Goal: Task Accomplishment & Management: Complete application form

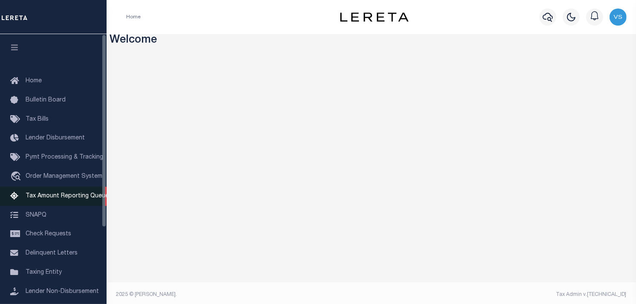
click at [67, 193] on span "Tax Amount Reporting Queue" at bounding box center [67, 196] width 83 height 6
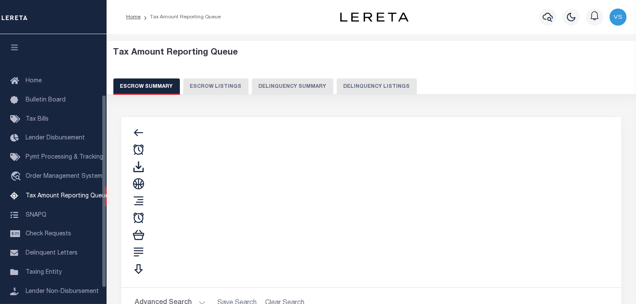
scroll to position [84, 0]
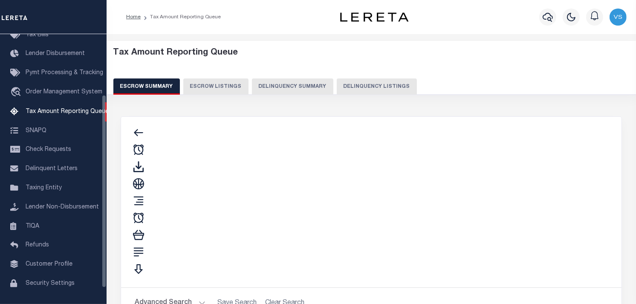
select select "100"
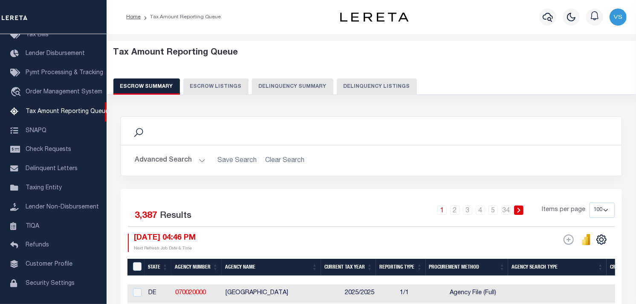
click at [362, 87] on button "Delinquency Listings" at bounding box center [377, 86] width 80 height 16
select select
select select "100"
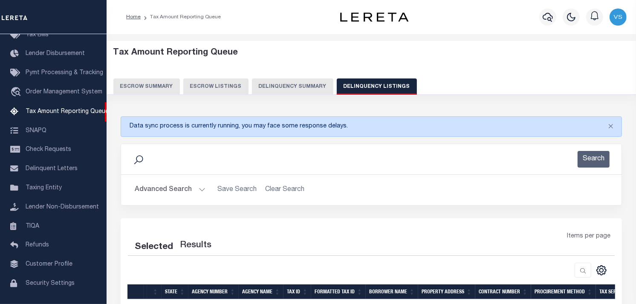
select select "100"
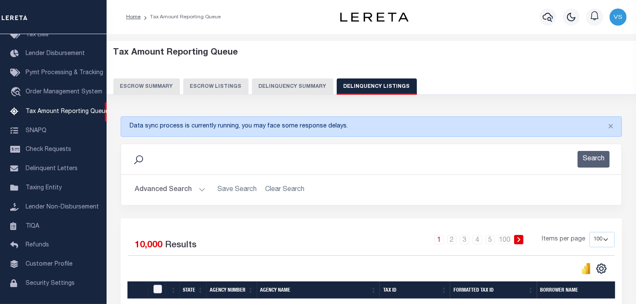
click at [155, 189] on button "Advanced Search" at bounding box center [170, 190] width 71 height 17
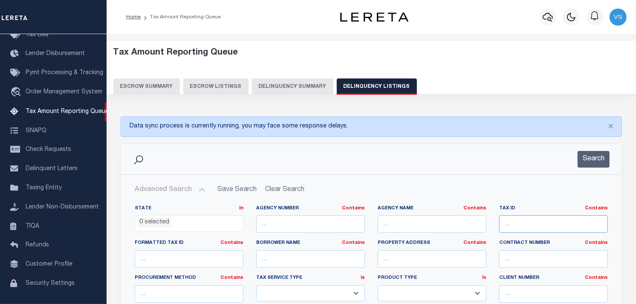
click at [511, 220] on input "text" at bounding box center [553, 223] width 109 height 17
paste input "03-0028-00270000"
type input "03-0028-00270000"
click at [597, 159] on button "Search" at bounding box center [594, 159] width 32 height 17
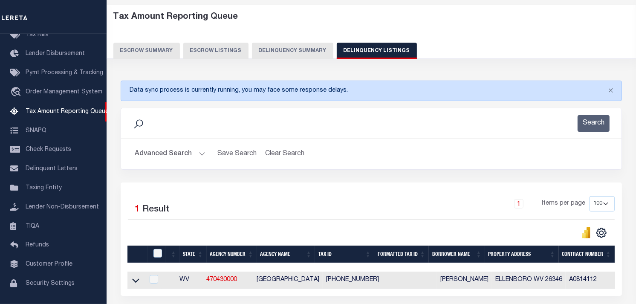
scroll to position [95, 0]
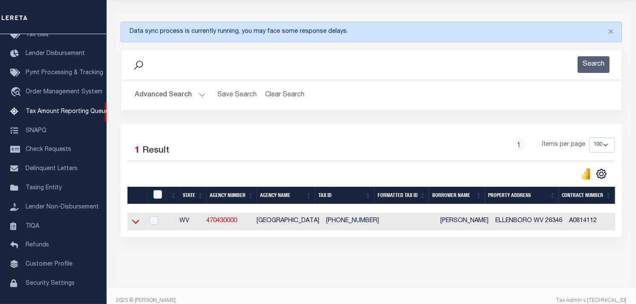
click at [134, 225] on icon at bounding box center [135, 221] width 7 height 9
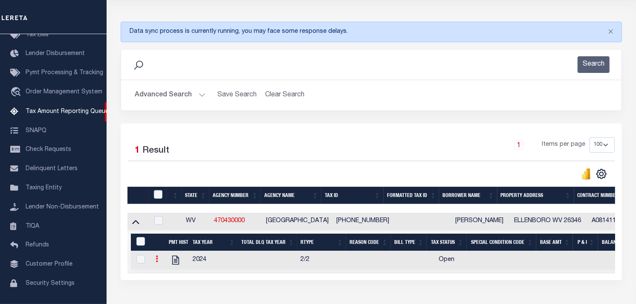
click at [158, 261] on icon at bounding box center [157, 258] width 3 height 7
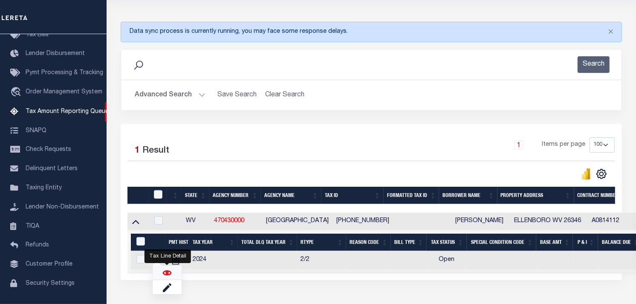
click at [166, 277] on img "" at bounding box center [167, 273] width 9 height 9
checkbox input "true"
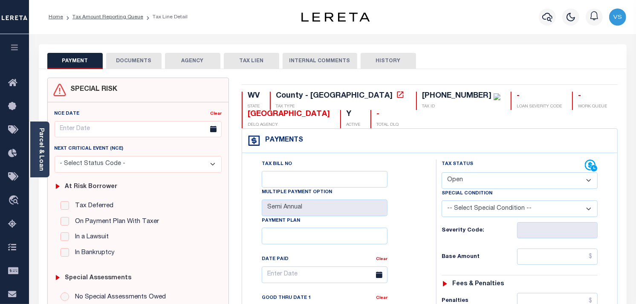
click at [487, 178] on select "- Select Status Code - Open Due/Unpaid Paid Incomplete No Tax Due Internal Refu…" at bounding box center [520, 180] width 156 height 17
select select "PYD"
click at [442, 173] on select "- Select Status Code - Open Due/Unpaid Paid Incomplete No Tax Due Internal Refu…" at bounding box center [520, 180] width 156 height 17
type input "09/10/2025"
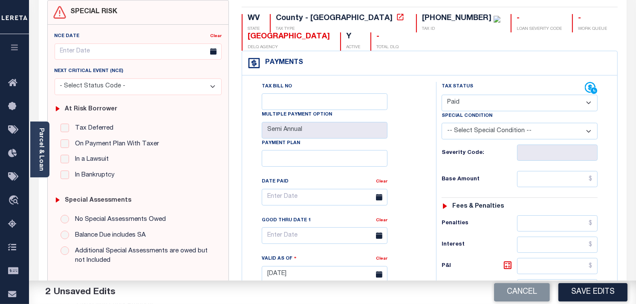
scroll to position [95, 0]
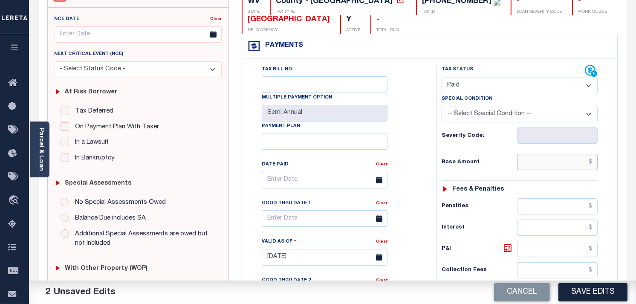
click at [551, 165] on input "text" at bounding box center [557, 162] width 81 height 16
type input "$0.00"
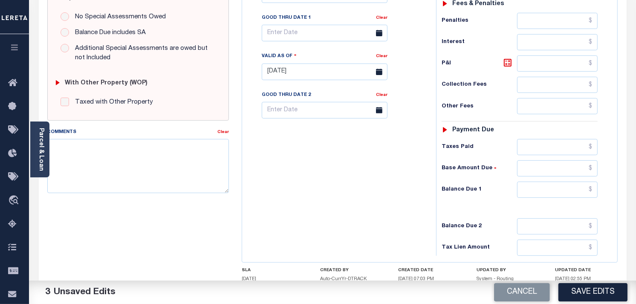
scroll to position [284, 0]
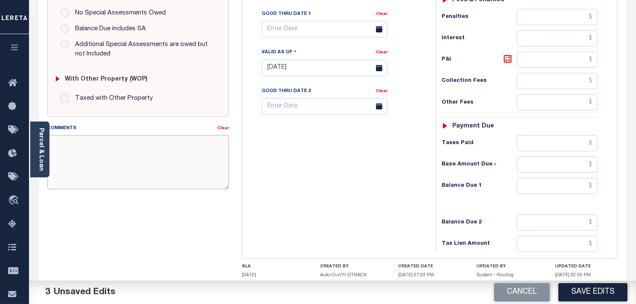
click at [79, 148] on textarea "Comments" at bounding box center [138, 162] width 182 height 54
type textarea "as per brayn paid"
click at [589, 287] on button "Save Edits" at bounding box center [593, 292] width 69 height 18
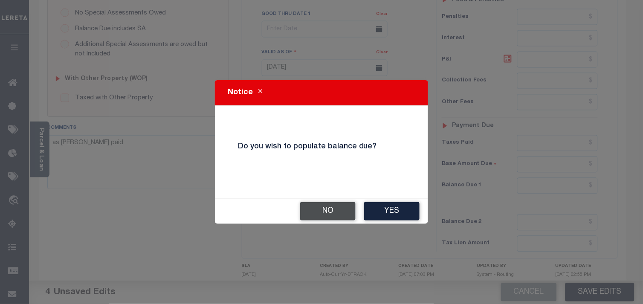
click at [345, 213] on button "No" at bounding box center [327, 211] width 55 height 18
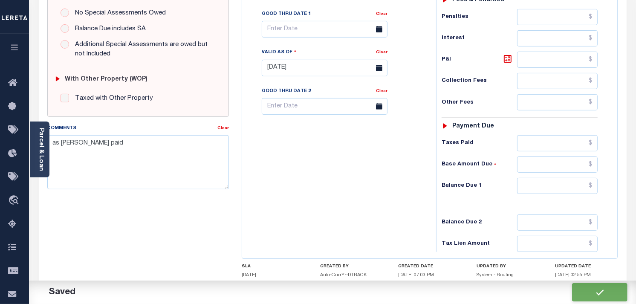
checkbox input "false"
type input "$0"
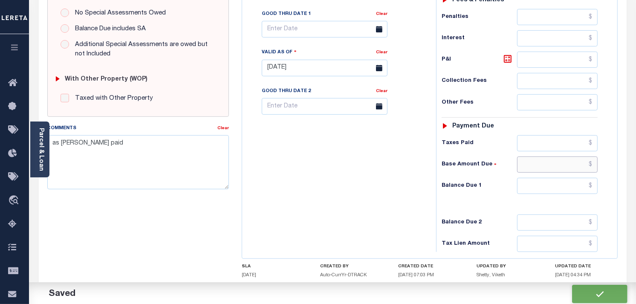
click at [577, 171] on input "text" at bounding box center [557, 165] width 81 height 16
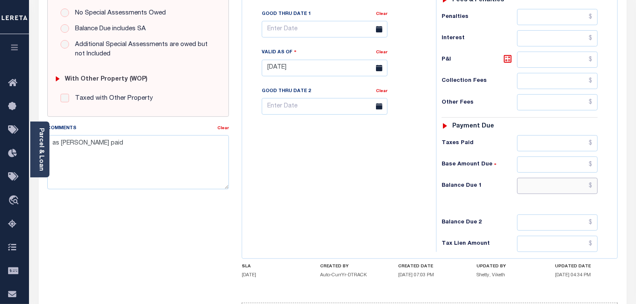
click at [579, 185] on input "text" at bounding box center [557, 186] width 81 height 16
type input "$0.00"
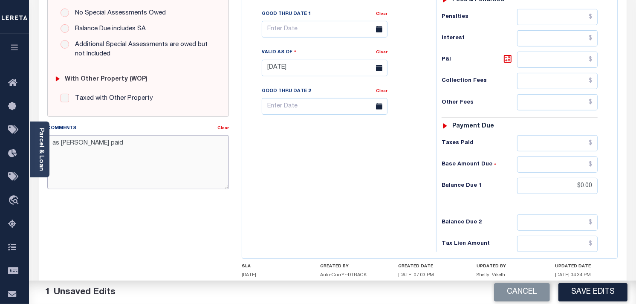
click at [105, 143] on textarea "as per brayn paid" at bounding box center [138, 162] width 182 height 54
drag, startPoint x: 105, startPoint y: 143, endPoint x: 90, endPoint y: 142, distance: 14.9
click at [90, 142] on textarea "as per brayn paid" at bounding box center [138, 162] width 182 height 54
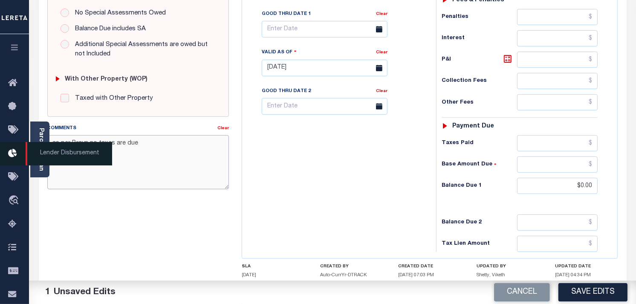
drag, startPoint x: 145, startPoint y: 144, endPoint x: 18, endPoint y: 150, distance: 127.2
click at [18, 150] on div "Home Tax Amount Reporting Queue Tax Line Detail Profile" at bounding box center [318, 38] width 636 height 645
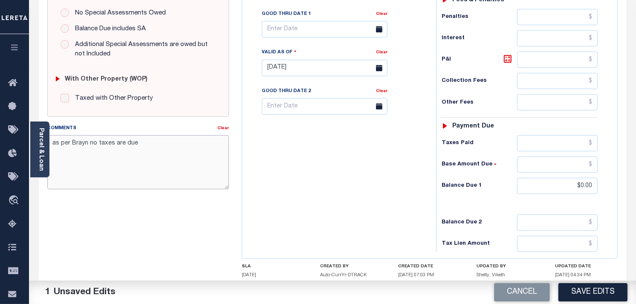
type textarea "as per Brayn no taxes are due"
click at [270, 197] on div "Tax Bill No Multiple Payment Option Semi Annual Payment Plan Clear" at bounding box center [336, 63] width 185 height 377
click at [592, 287] on button "Save Edits" at bounding box center [593, 292] width 69 height 18
checkbox input "false"
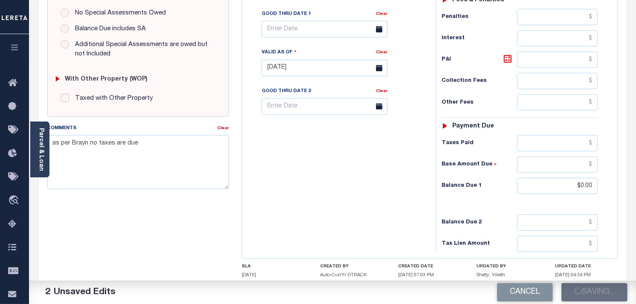
checkbox input "false"
type input "$0"
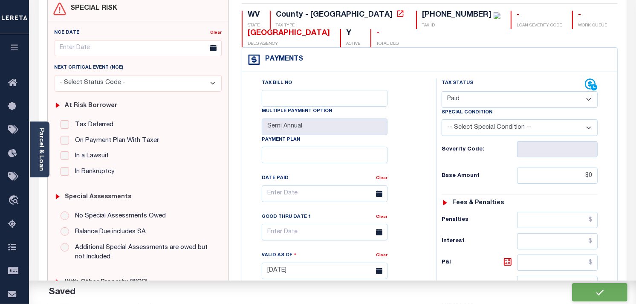
scroll to position [0, 0]
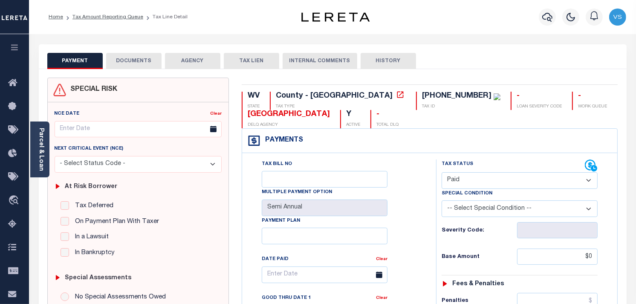
click at [98, 21] on ol "Home Tax Amount Reporting Queue Tax Line Detail" at bounding box center [118, 17] width 153 height 18
click at [110, 19] on link "Tax Amount Reporting Queue" at bounding box center [107, 16] width 71 height 5
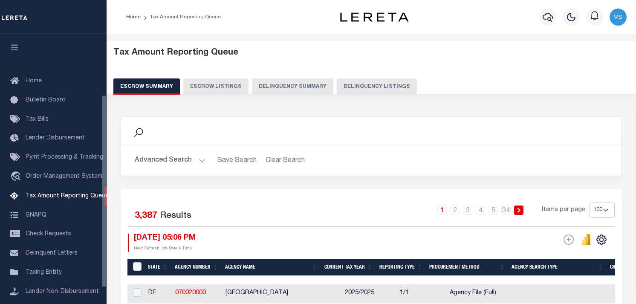
click at [340, 83] on button "Delinquency Listings" at bounding box center [377, 86] width 80 height 16
click at [372, 86] on button "Delinquency Listings" at bounding box center [377, 86] width 80 height 16
select select
select select "100"
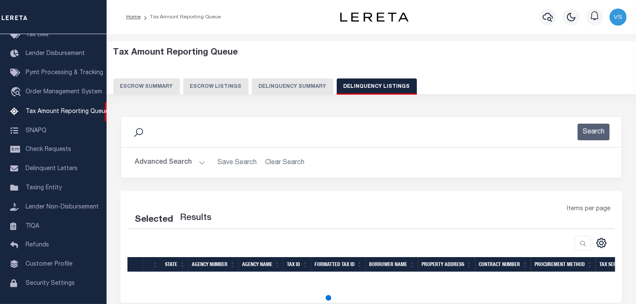
scroll to position [75, 0]
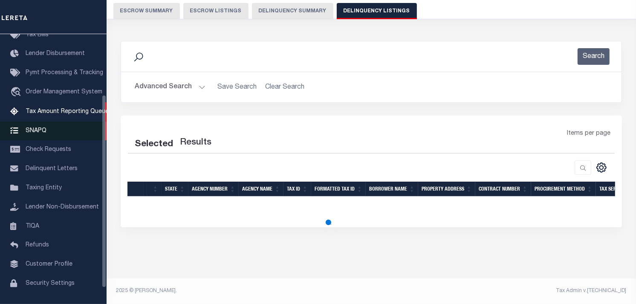
select select "100"
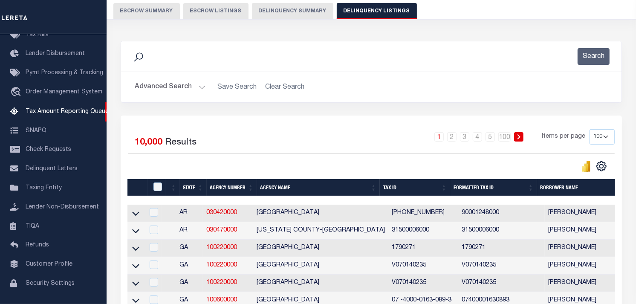
click at [202, 86] on button "Advanced Search" at bounding box center [170, 87] width 71 height 17
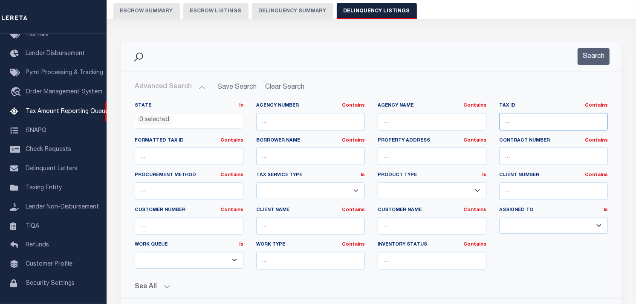
click at [526, 122] on input "text" at bounding box center [553, 121] width 109 height 17
paste input "as per Brayn no taxes are due"
type input "as per Brayn no taxes are due"
drag, startPoint x: 601, startPoint y: 120, endPoint x: 480, endPoint y: 121, distance: 121.5
click at [480, 121] on div "State In In AK AL AR AZ CA CO CT DC DE FL GA GU HI IA ID IL IN KS [GEOGRAPHIC_D…" at bounding box center [371, 189] width 486 height 174
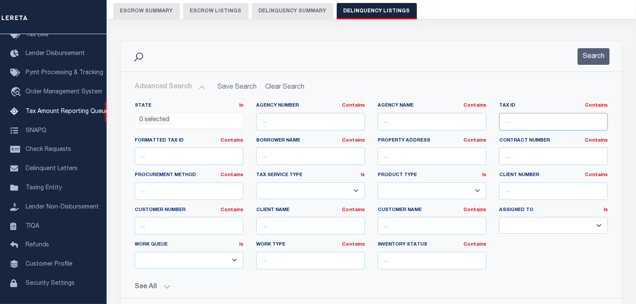
paste input "03-0028-00270000"
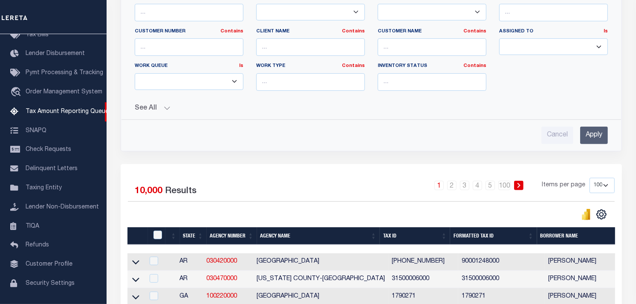
scroll to position [265, 0]
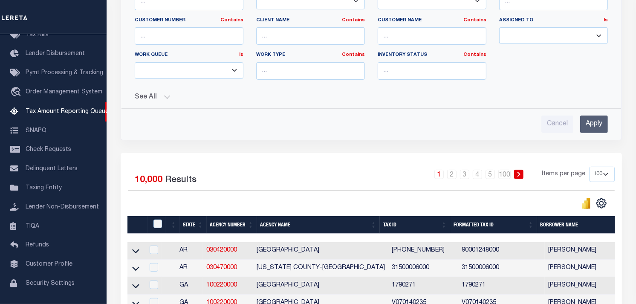
type input "03-0028-00270000"
click at [596, 130] on input "Apply" at bounding box center [594, 124] width 28 height 17
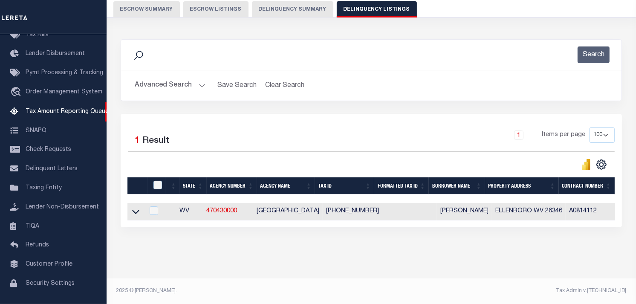
scroll to position [84, 0]
click at [135, 210] on icon at bounding box center [135, 212] width 7 height 4
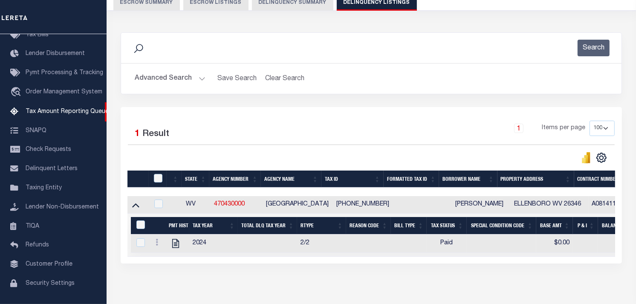
scroll to position [127, 0]
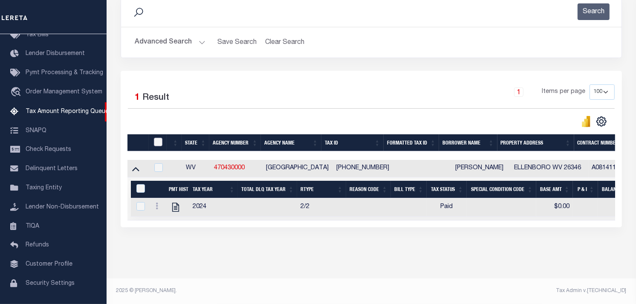
click at [155, 139] on input "checkbox" at bounding box center [158, 142] width 9 height 9
checkbox input "true"
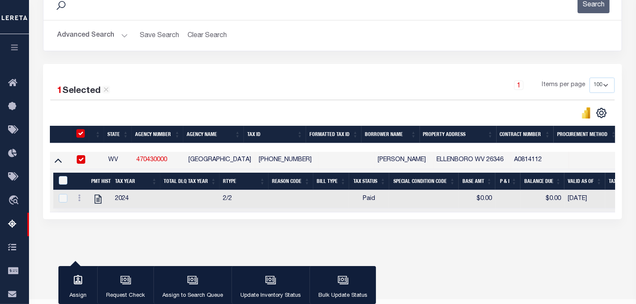
scroll to position [126, 0]
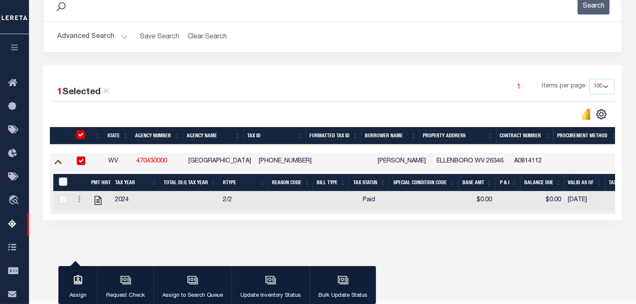
click at [62, 183] on input "&nbsp;" at bounding box center [63, 181] width 9 height 9
checkbox input "true"
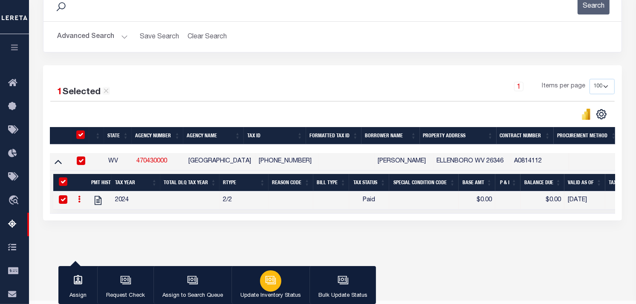
click at [271, 280] on icon "button" at bounding box center [270, 280] width 11 height 11
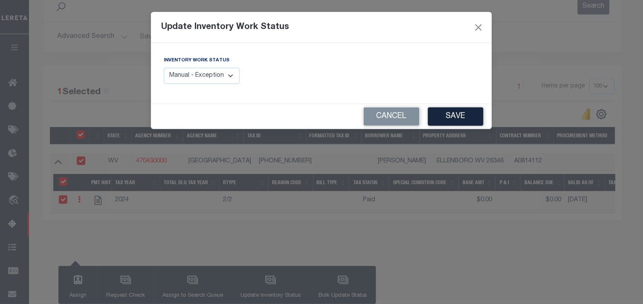
click at [226, 77] on select "Manual - Exception Pended - Awaiting Search Late Add Exception Completed" at bounding box center [202, 76] width 76 height 17
select select "4"
click at [164, 68] on select "Manual - Exception Pended - Awaiting Search Late Add Exception Completed" at bounding box center [202, 76] width 76 height 17
click at [457, 118] on button "Save" at bounding box center [455, 116] width 55 height 18
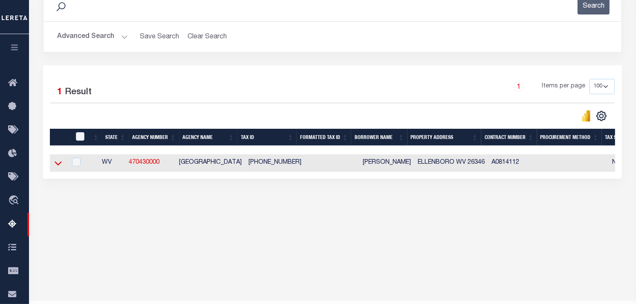
click at [57, 165] on icon at bounding box center [58, 164] width 7 height 4
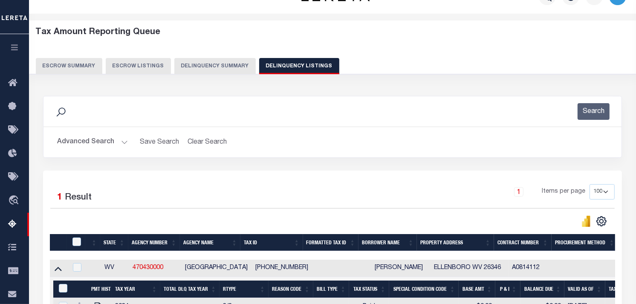
scroll to position [0, 0]
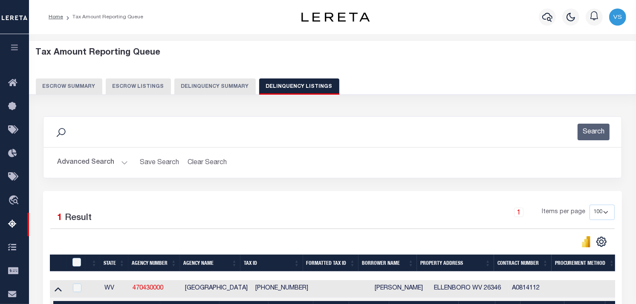
click at [125, 160] on button "Advanced Search" at bounding box center [92, 162] width 71 height 17
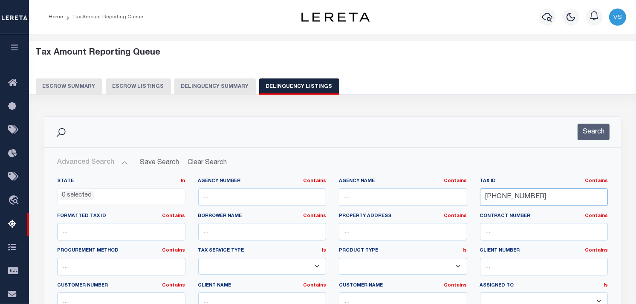
drag, startPoint x: 509, startPoint y: 197, endPoint x: 434, endPoint y: 202, distance: 75.6
click at [434, 202] on div "State In In AK AL AR AZ CA CO CT DC DE FL GA GU HI IA ID IL IN KS KY LA MA MD M…" at bounding box center [333, 265] width 564 height 174
paste input "03-0028-00270001"
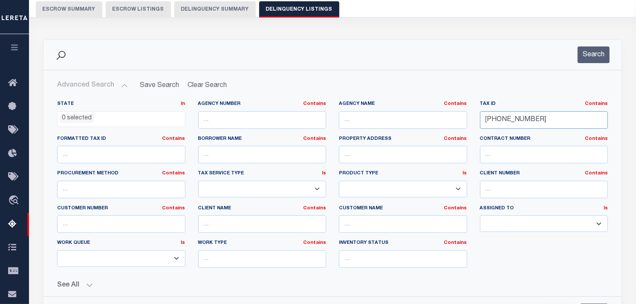
scroll to position [142, 0]
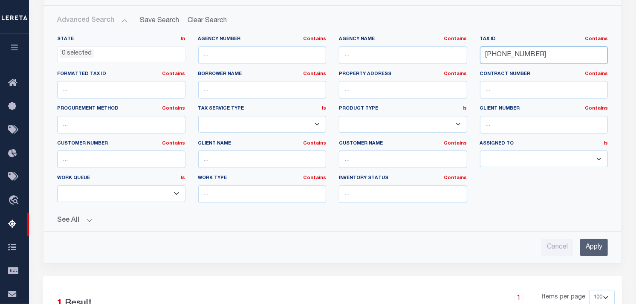
type input "03-0028-00270001"
click at [594, 247] on input "Apply" at bounding box center [594, 247] width 28 height 17
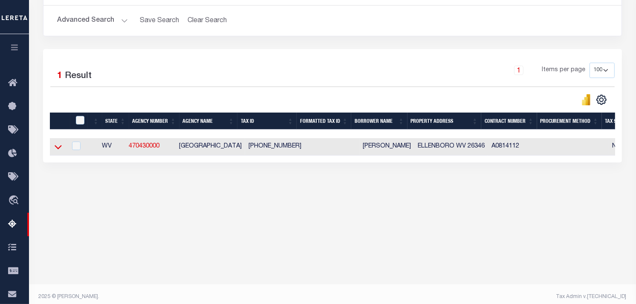
click at [60, 150] on icon at bounding box center [58, 146] width 7 height 9
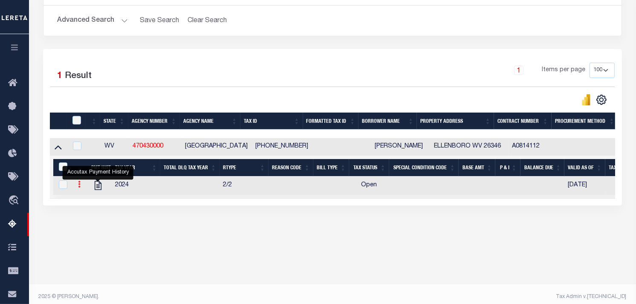
click at [80, 185] on icon at bounding box center [79, 184] width 3 height 7
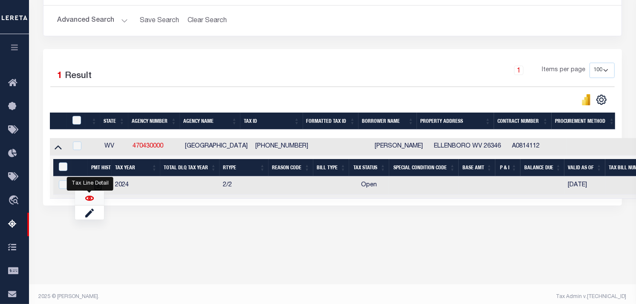
click at [90, 201] on img "" at bounding box center [89, 198] width 9 height 9
checkbox input "true"
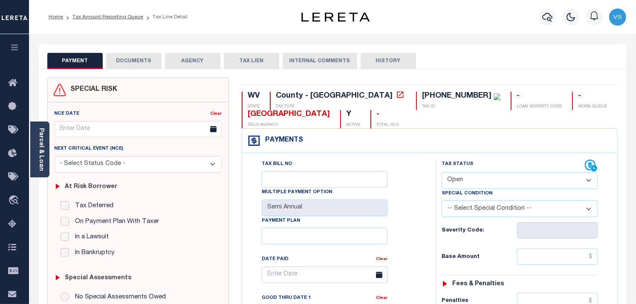
click at [495, 184] on select "- Select Status Code - Open Due/Unpaid Paid Incomplete No Tax Due Internal Refu…" at bounding box center [520, 180] width 156 height 17
select select "PYD"
click at [442, 173] on select "- Select Status Code - Open Due/Unpaid Paid Incomplete No Tax Due Internal Refu…" at bounding box center [520, 180] width 156 height 17
type input "[DATE]"
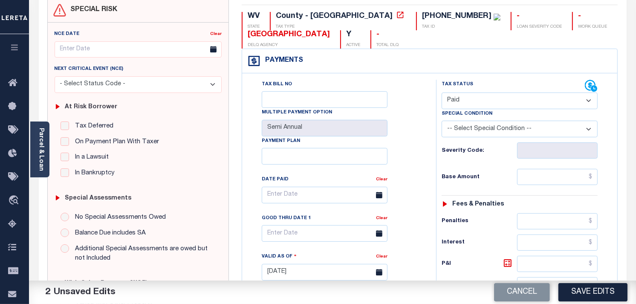
scroll to position [142, 0]
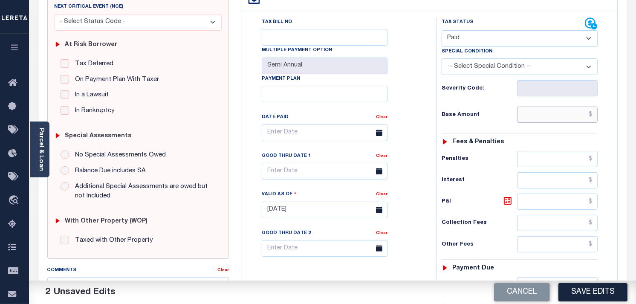
click at [533, 119] on input "text" at bounding box center [557, 115] width 81 height 16
type input "$0.00"
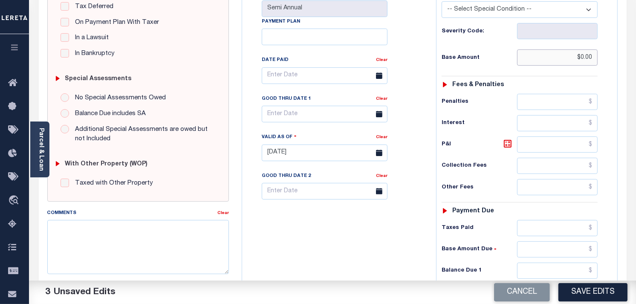
scroll to position [331, 0]
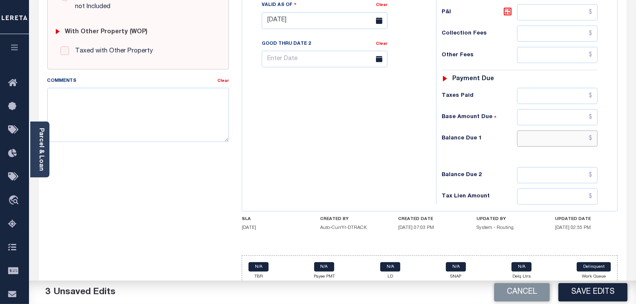
click at [559, 142] on input "text" at bounding box center [557, 138] width 81 height 16
type input "$0.00"
click at [122, 119] on textarea "Comments" at bounding box center [138, 115] width 182 height 54
click at [110, 112] on textarea "Comments" at bounding box center [138, 115] width 182 height 54
paste textarea "as per Brayn no taxes are due"
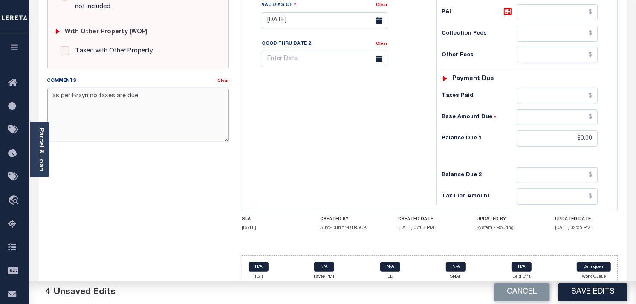
type textarea "as per Brayn no taxes are due"
click at [582, 288] on button "Save Edits" at bounding box center [593, 292] width 69 height 18
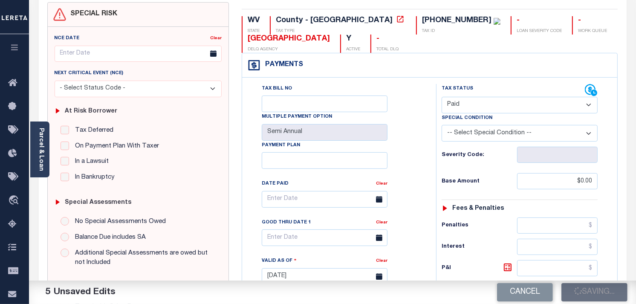
checkbox input "false"
type input "$0"
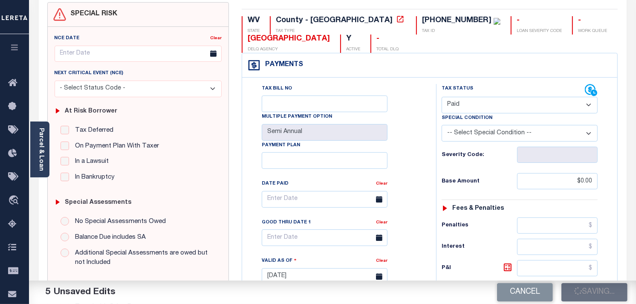
type input "$0"
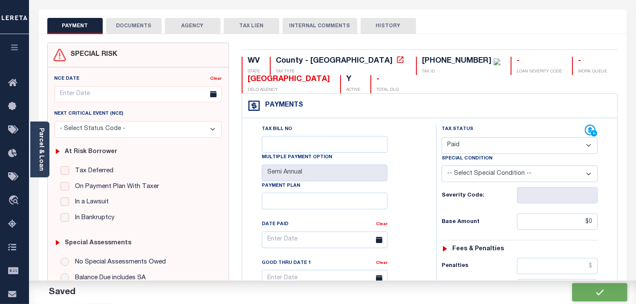
scroll to position [0, 0]
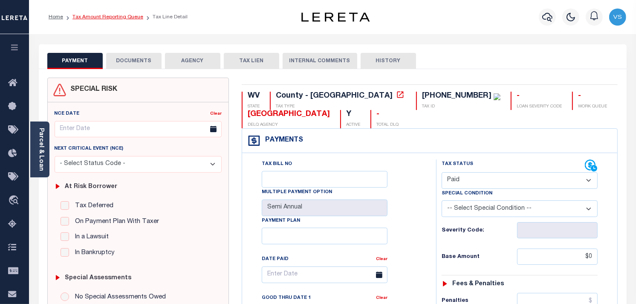
click at [93, 17] on link "Tax Amount Reporting Queue" at bounding box center [107, 16] width 71 height 5
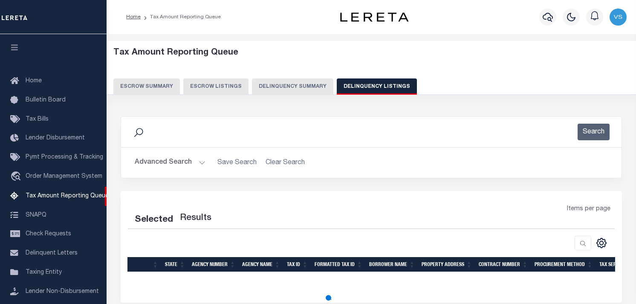
select select "100"
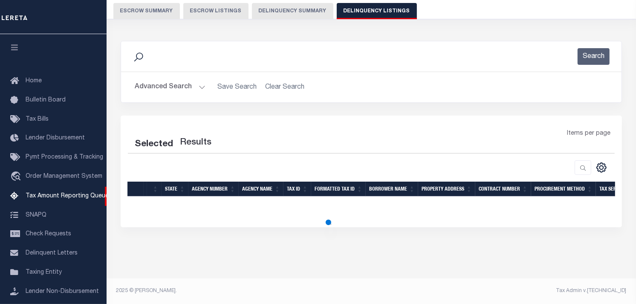
select select "100"
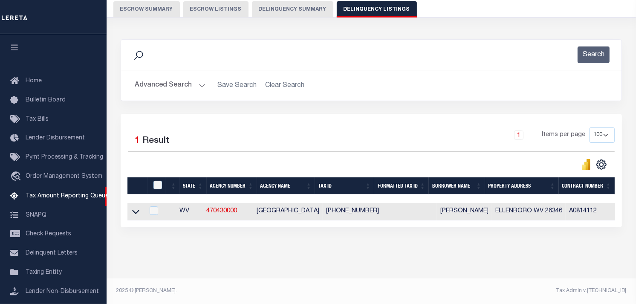
scroll to position [84, 0]
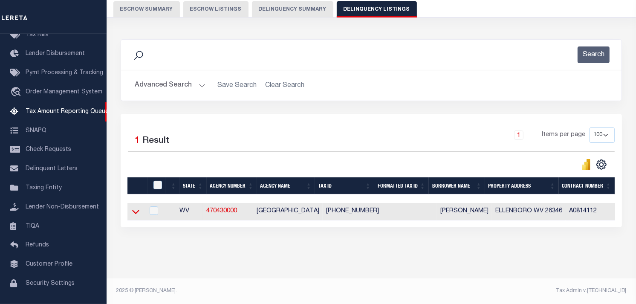
click at [136, 207] on icon at bounding box center [135, 211] width 7 height 9
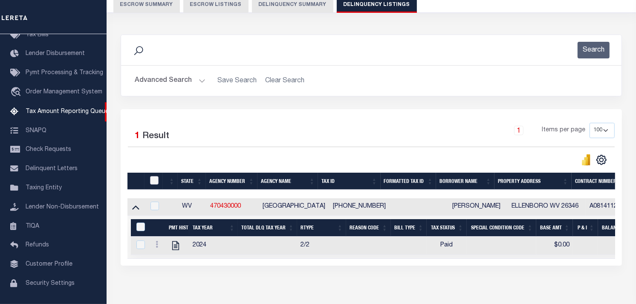
click at [154, 180] on input "checkbox" at bounding box center [154, 180] width 9 height 9
checkbox input "true"
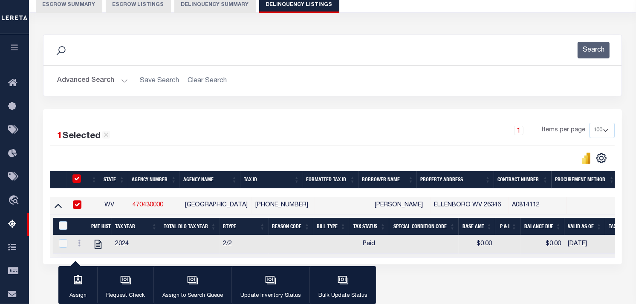
click at [63, 221] on th "&nbsp;" at bounding box center [62, 226] width 18 height 17
click at [61, 226] on input "&nbsp;" at bounding box center [63, 225] width 9 height 9
checkbox input "true"
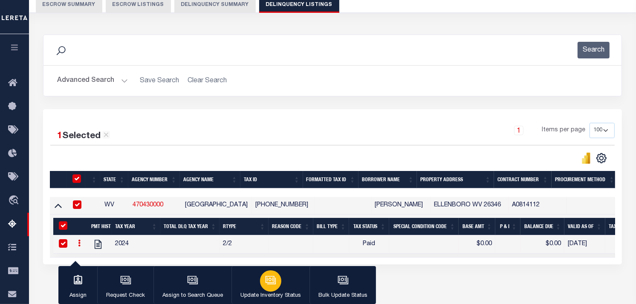
click at [273, 281] on icon "button" at bounding box center [270, 280] width 11 height 11
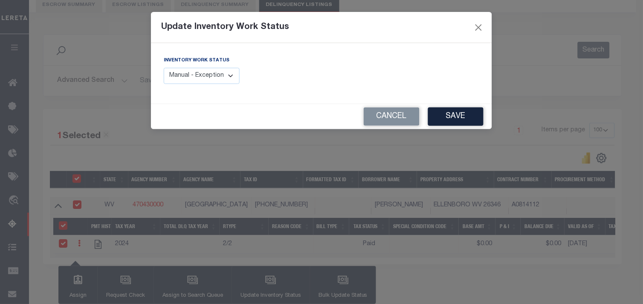
click at [210, 74] on select "Manual - Exception Pended - Awaiting Search Late Add Exception Completed" at bounding box center [202, 76] width 76 height 17
select select "4"
click at [164, 68] on select "Manual - Exception Pended - Awaiting Search Late Add Exception Completed" at bounding box center [202, 76] width 76 height 17
click at [453, 121] on button "Save" at bounding box center [455, 116] width 55 height 18
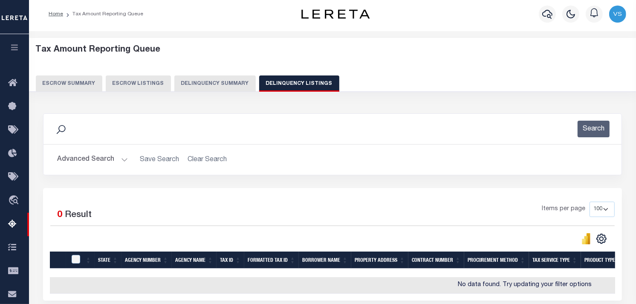
scroll to position [0, 0]
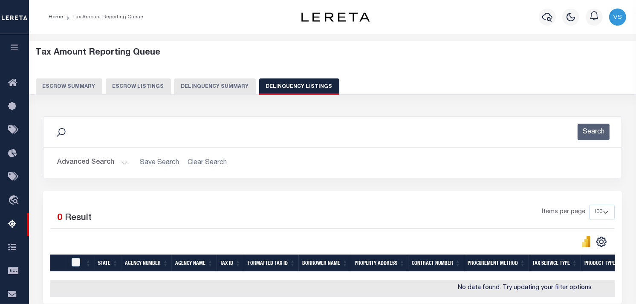
click at [122, 165] on button "Advanced Search" at bounding box center [92, 162] width 71 height 17
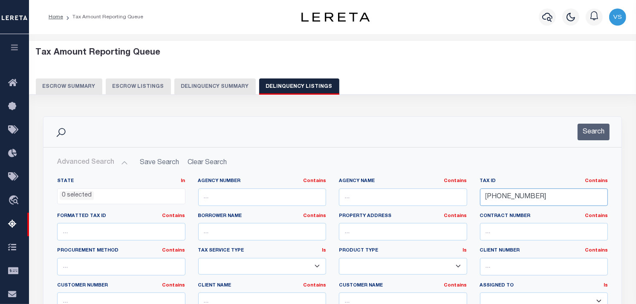
drag, startPoint x: 539, startPoint y: 195, endPoint x: 469, endPoint y: 192, distance: 70.0
click at [469, 192] on div "State In In AK AL AR AZ CA CO CT DC DE FL GA GU HI IA ID IL IN KS [GEOGRAPHIC_D…" at bounding box center [333, 265] width 564 height 174
paste input "as per Brayn no taxes are due"
type input "as per Brayn no taxes are due"
drag, startPoint x: 579, startPoint y: 195, endPoint x: 458, endPoint y: 189, distance: 120.8
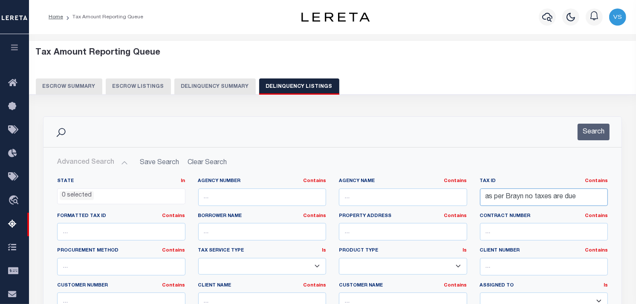
click at [458, 189] on div "State In In AK AL AR AZ CA CO CT DC DE FL GA GU HI IA ID IL IN KS [GEOGRAPHIC_D…" at bounding box center [333, 265] width 564 height 174
paste input "03-0034-00380000"
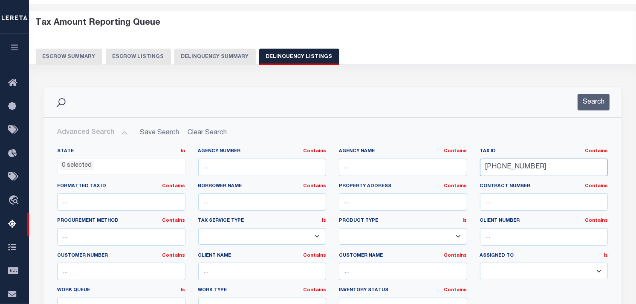
scroll to position [142, 0]
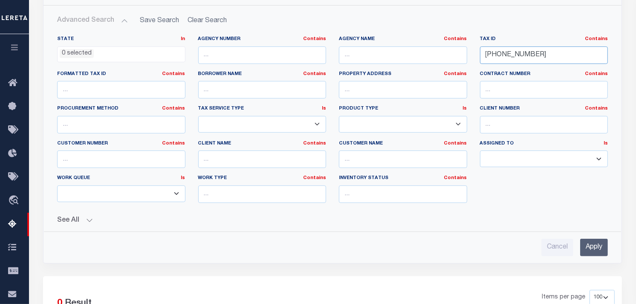
type input "03-0034-00380000"
click at [590, 246] on input "Apply" at bounding box center [594, 247] width 28 height 17
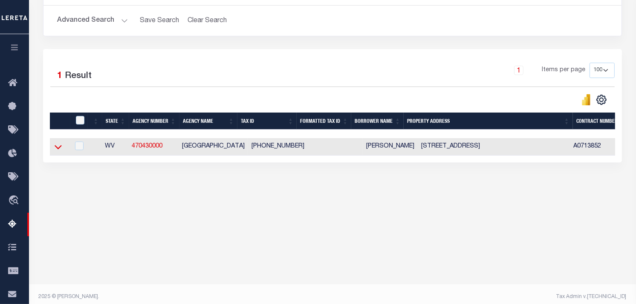
click at [59, 150] on icon at bounding box center [58, 147] width 7 height 4
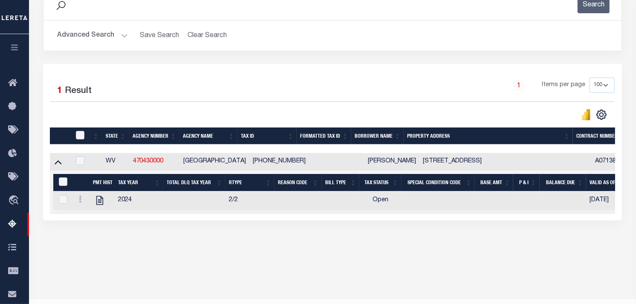
scroll to position [148, 0]
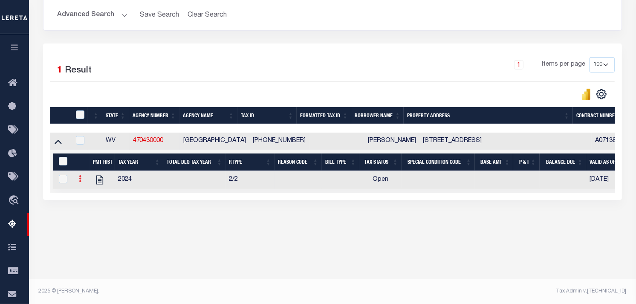
click at [80, 180] on icon at bounding box center [80, 178] width 3 height 7
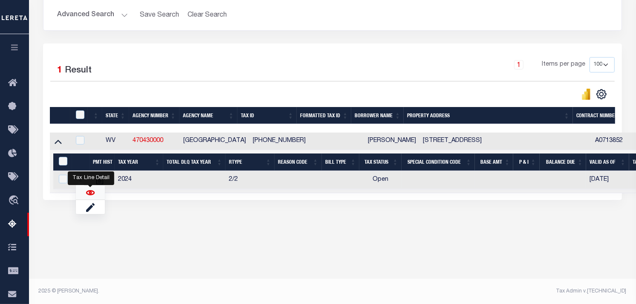
click at [92, 194] on img "" at bounding box center [90, 192] width 9 height 9
checkbox input "true"
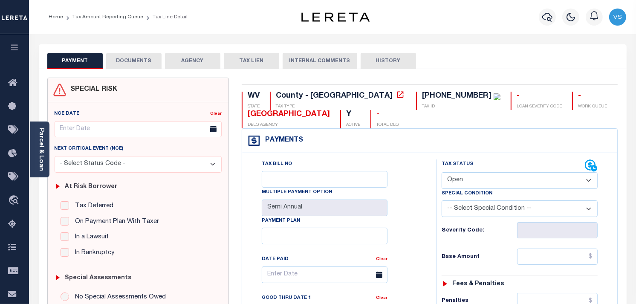
click at [479, 180] on select "- Select Status Code - Open Due/Unpaid Paid Incomplete No Tax Due Internal Refu…" at bounding box center [520, 180] width 156 height 17
select select "PYD"
click at [442, 173] on select "- Select Status Code - Open Due/Unpaid Paid Incomplete No Tax Due Internal Refu…" at bounding box center [520, 180] width 156 height 17
type input "[DATE]"
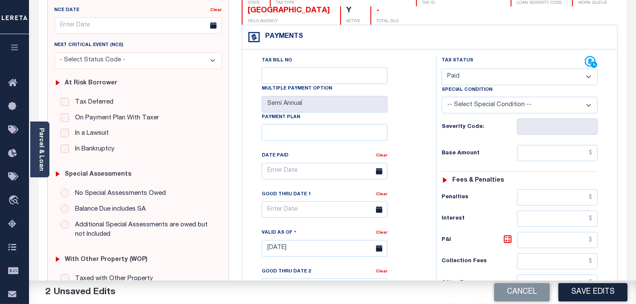
scroll to position [142, 0]
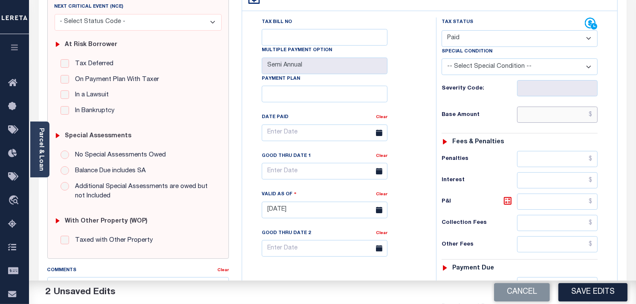
click at [555, 116] on input "text" at bounding box center [557, 115] width 81 height 16
type input "$0.00"
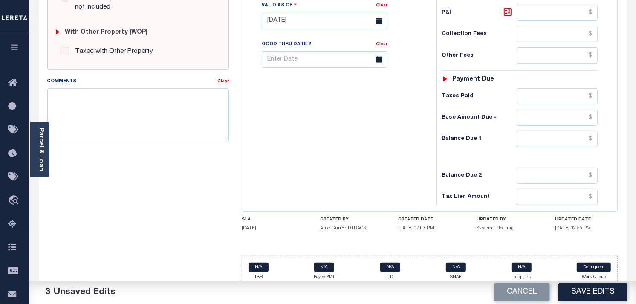
scroll to position [331, 0]
click at [579, 137] on input "text" at bounding box center [557, 138] width 81 height 16
type input "$0.00"
click at [155, 125] on textarea "Comments" at bounding box center [138, 115] width 182 height 54
click at [106, 118] on textarea "Comments" at bounding box center [138, 115] width 182 height 54
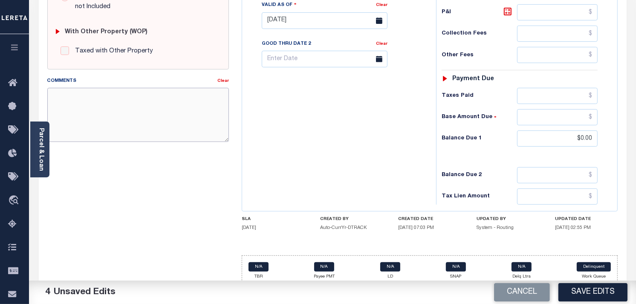
paste textarea "as per Brayn no taxes are due"
type textarea "as per Brayn no taxes are due"
click at [592, 290] on button "Save Edits" at bounding box center [593, 292] width 69 height 18
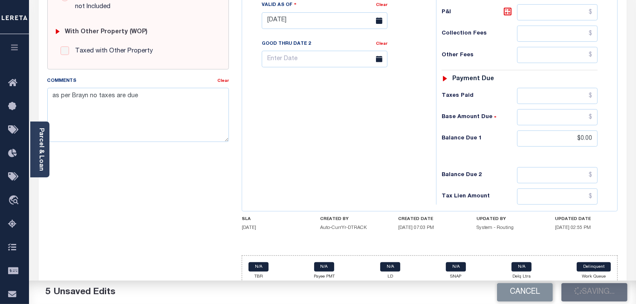
checkbox input "false"
type input "$0"
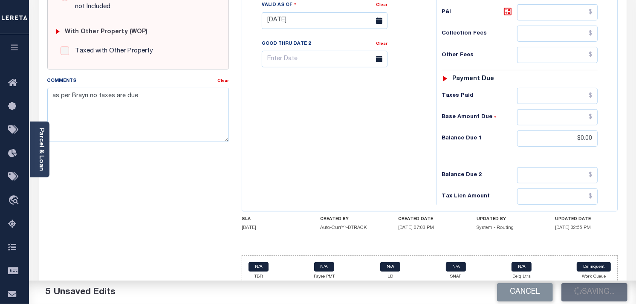
type input "$0"
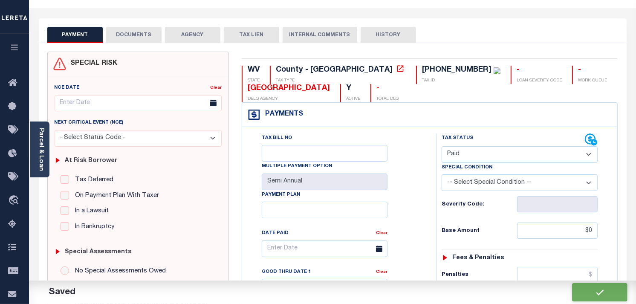
scroll to position [0, 0]
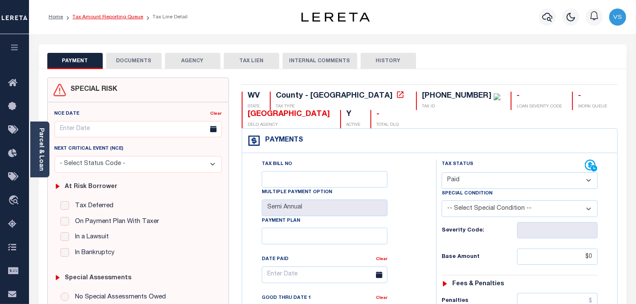
click at [116, 19] on link "Tax Amount Reporting Queue" at bounding box center [107, 16] width 71 height 5
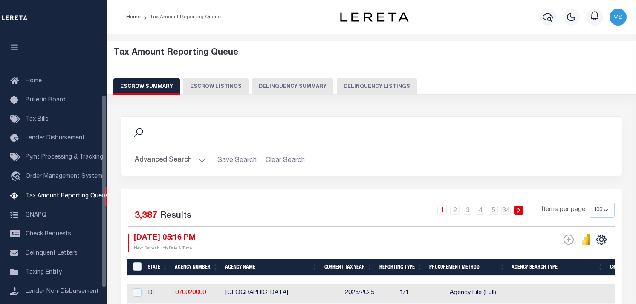
click at [325, 84] on button "Delinquency Summary" at bounding box center [292, 86] width 81 height 16
click at [357, 84] on button "Delinquency Listings" at bounding box center [377, 86] width 80 height 16
select select "100"
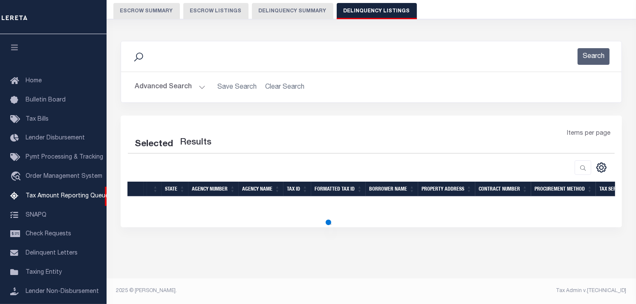
select select "100"
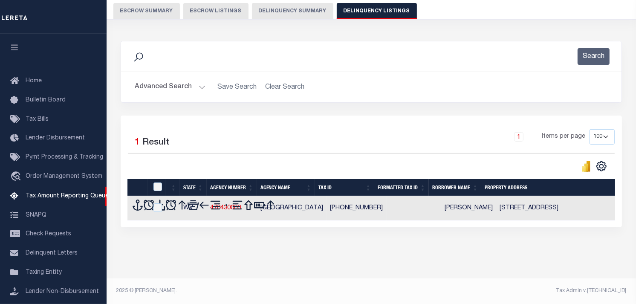
scroll to position [84, 0]
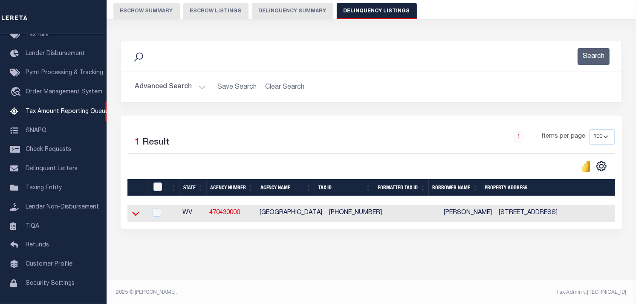
click at [137, 213] on icon at bounding box center [135, 213] width 7 height 9
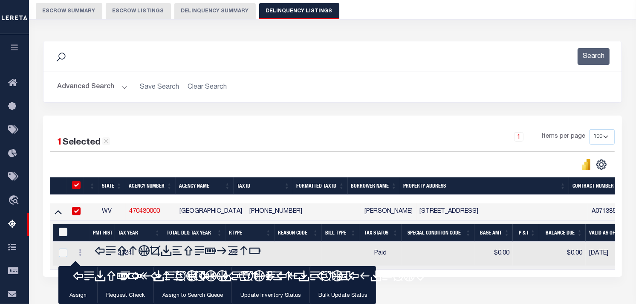
checkbox input "true"
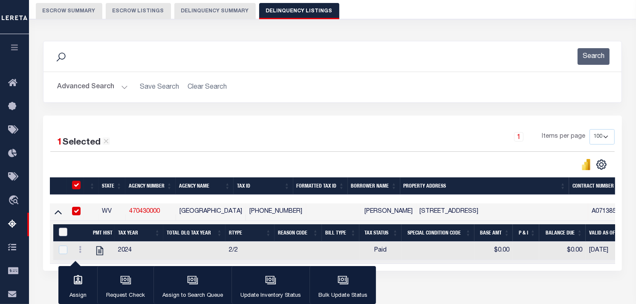
click at [64, 231] on input "&nbsp;" at bounding box center [63, 232] width 9 height 9
checkbox input "true"
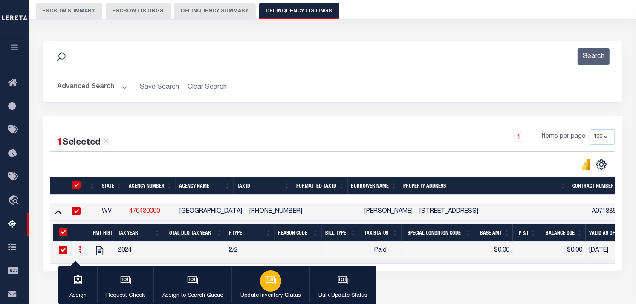
click at [267, 278] on icon "button" at bounding box center [270, 280] width 11 height 11
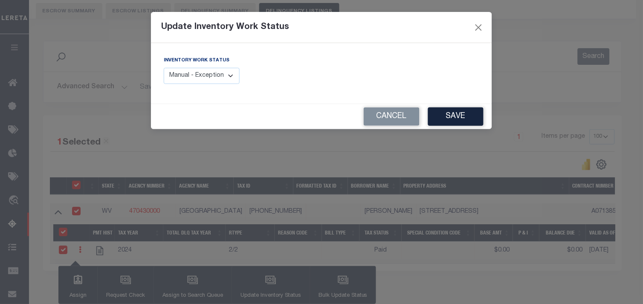
drag, startPoint x: 208, startPoint y: 77, endPoint x: 223, endPoint y: 84, distance: 16.6
click at [209, 77] on select "Manual - Exception Pended - Awaiting Search Late Add Exception Completed" at bounding box center [202, 76] width 76 height 17
select select "4"
click at [164, 68] on select "Manual - Exception Pended - Awaiting Search Late Add Exception Completed" at bounding box center [202, 76] width 76 height 17
click at [455, 116] on button "Save" at bounding box center [455, 116] width 55 height 18
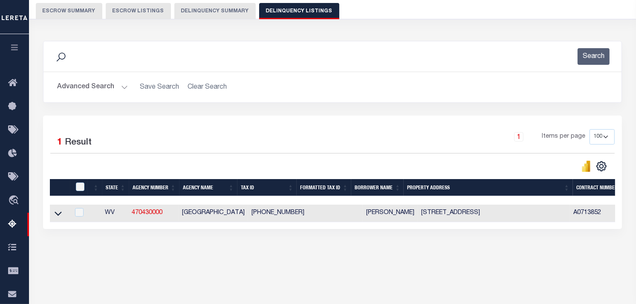
click at [116, 90] on button "Advanced Search" at bounding box center [92, 87] width 71 height 17
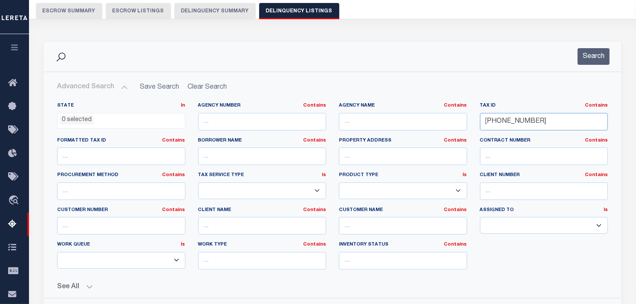
drag, startPoint x: 552, startPoint y: 124, endPoint x: 471, endPoint y: 118, distance: 81.6
click at [471, 118] on div "State In In AK AL AR AZ CA CO CT DC DE FL GA GU HI IA ID IL IN KS [GEOGRAPHIC_D…" at bounding box center [333, 189] width 564 height 174
paste input "[PHONE_NUMBER]"
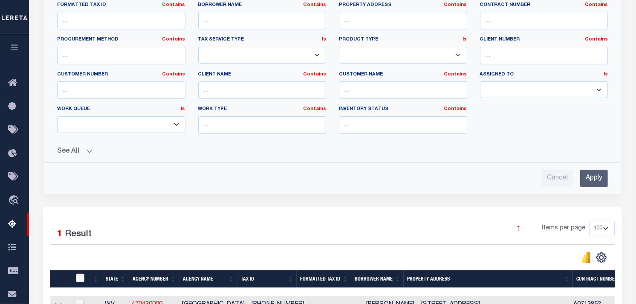
scroll to position [218, 0]
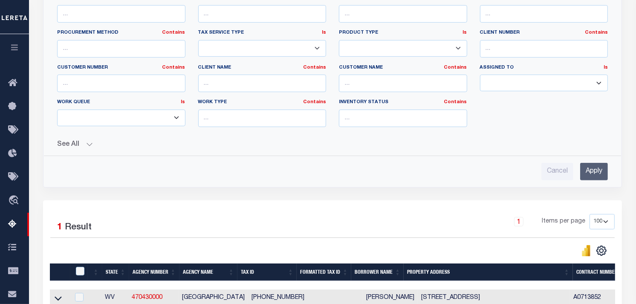
type input "[PHONE_NUMBER]"
click at [588, 169] on input "Apply" at bounding box center [594, 171] width 28 height 17
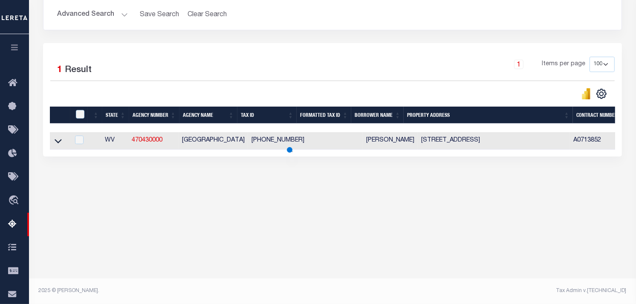
scroll to position [148, 0]
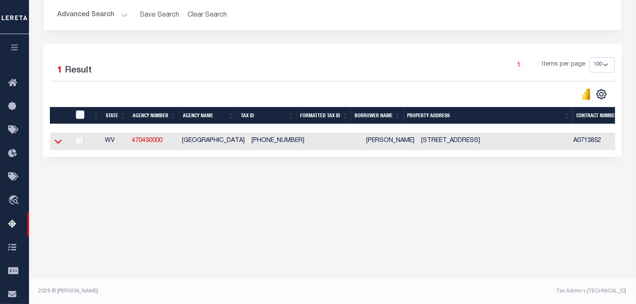
click at [58, 144] on icon at bounding box center [58, 141] width 7 height 9
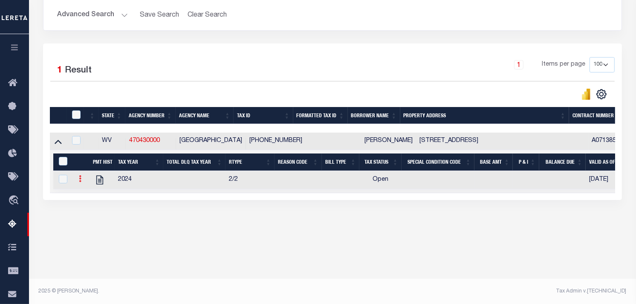
click at [80, 181] on icon at bounding box center [80, 178] width 3 height 7
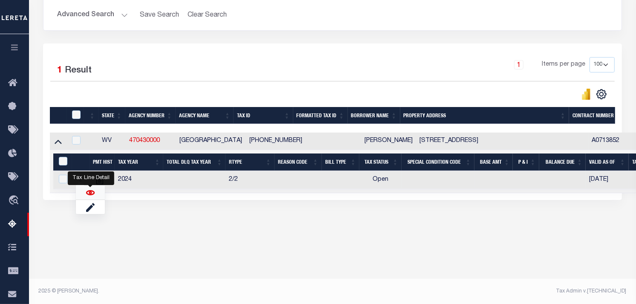
click at [92, 195] on img "" at bounding box center [90, 192] width 9 height 9
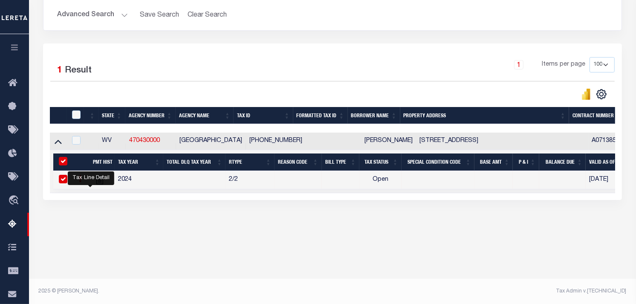
checkbox input "true"
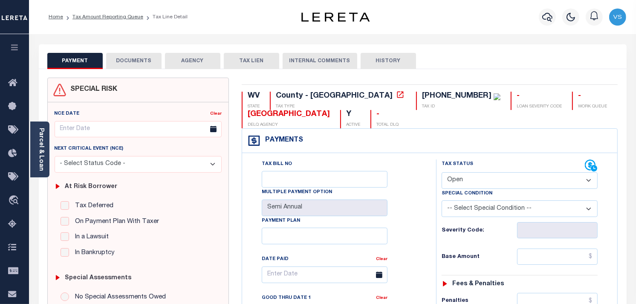
click at [487, 178] on select "- Select Status Code - Open Due/Unpaid Paid Incomplete No Tax Due Internal Refu…" at bounding box center [520, 180] width 156 height 17
select select "PYD"
click at [442, 173] on select "- Select Status Code - Open Due/Unpaid Paid Incomplete No Tax Due Internal Refu…" at bounding box center [520, 180] width 156 height 17
type input "[DATE]"
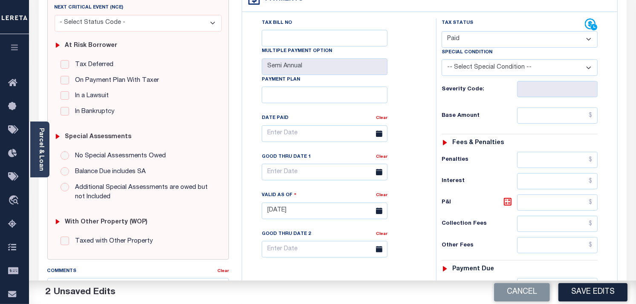
scroll to position [142, 0]
click at [543, 119] on input "text" at bounding box center [557, 115] width 81 height 16
type input "$0.00"
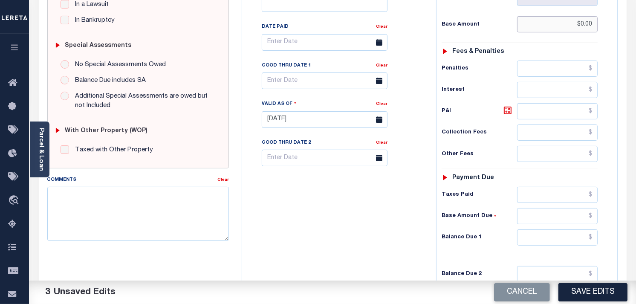
scroll to position [237, 0]
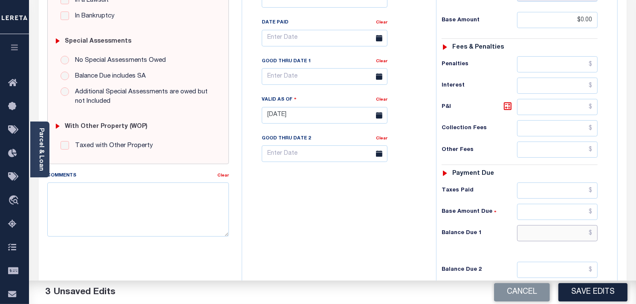
click at [580, 235] on input "text" at bounding box center [557, 233] width 81 height 16
type input "$0.00"
click at [176, 208] on textarea "Comments" at bounding box center [138, 210] width 182 height 54
click at [121, 213] on textarea "Comments" at bounding box center [138, 210] width 182 height 54
paste textarea "as per Brayn no taxes are due"
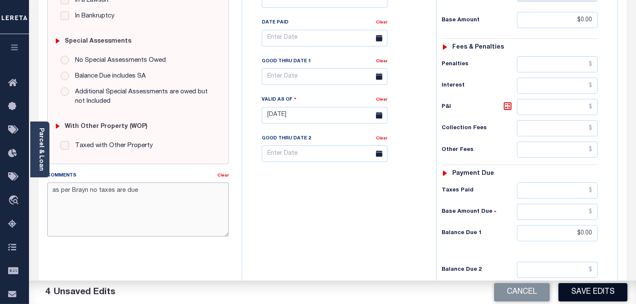
type textarea "as per Brayn no taxes are due"
click at [580, 288] on button "Save Edits" at bounding box center [593, 292] width 69 height 18
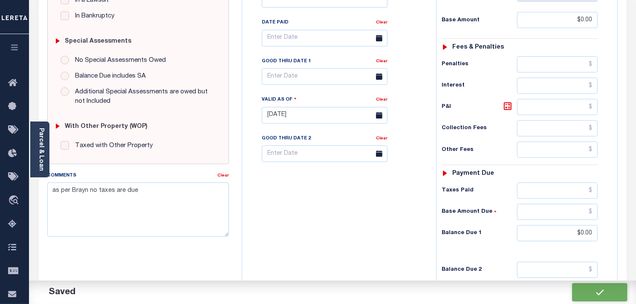
checkbox input "false"
type input "$0"
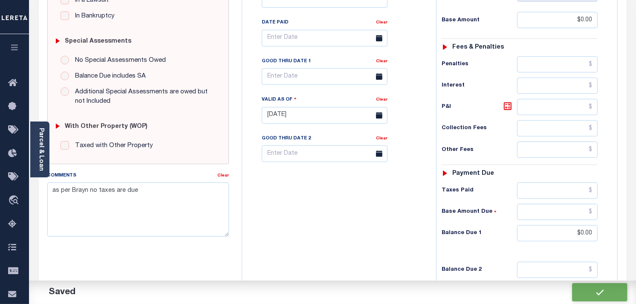
type input "$0"
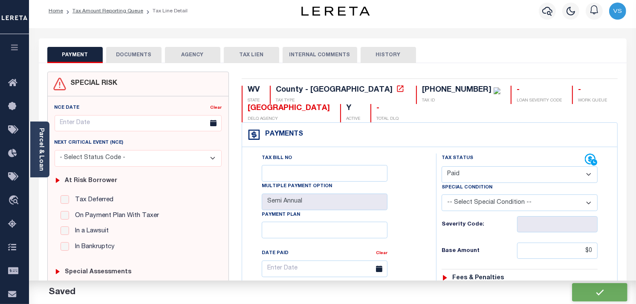
scroll to position [0, 0]
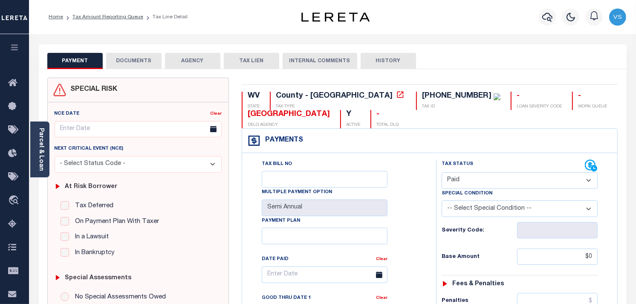
click at [104, 20] on li "Tax Amount Reporting Queue" at bounding box center [103, 17] width 80 height 8
click at [113, 19] on link "Tax Amount Reporting Queue" at bounding box center [107, 16] width 71 height 5
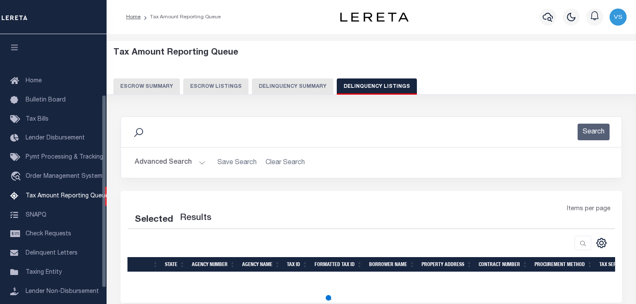
select select "100"
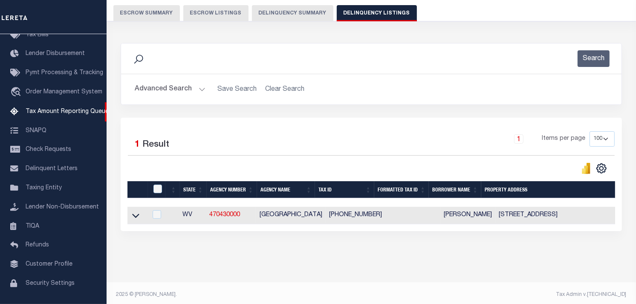
scroll to position [84, 0]
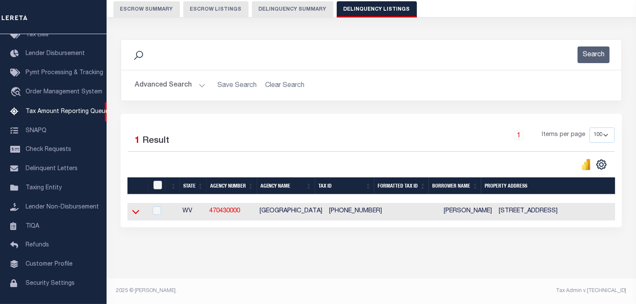
click at [137, 208] on icon at bounding box center [135, 211] width 7 height 9
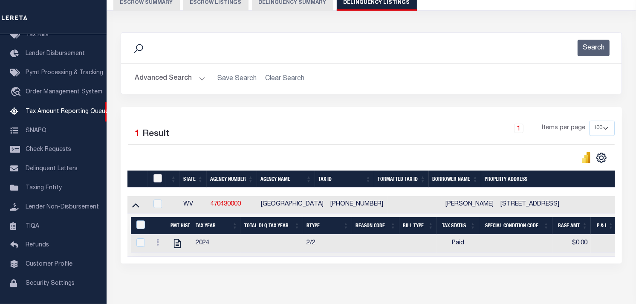
click at [155, 180] on input "checkbox" at bounding box center [158, 178] width 9 height 9
checkbox input "true"
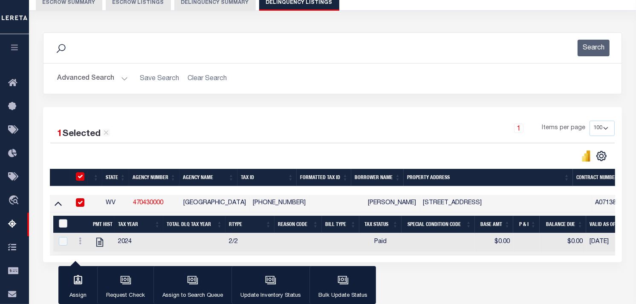
click at [63, 225] on input "&nbsp;" at bounding box center [63, 223] width 9 height 9
checkbox input "true"
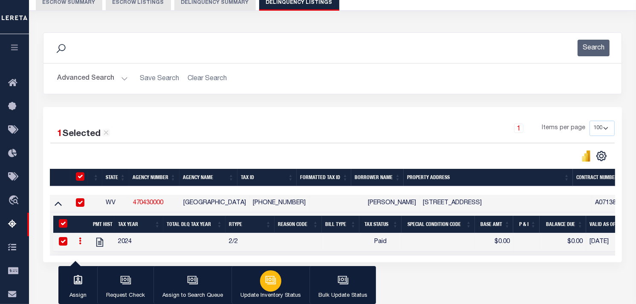
click at [272, 285] on icon "button" at bounding box center [270, 280] width 11 height 11
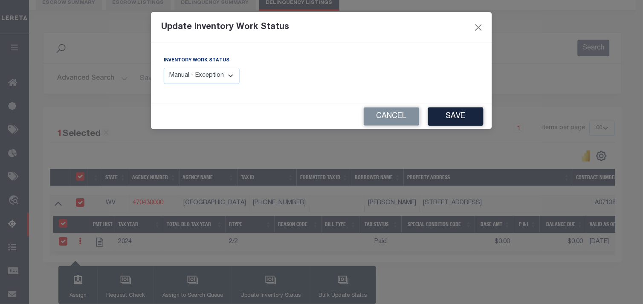
click at [211, 78] on select "Manual - Exception Pended - Awaiting Search Late Add Exception Completed" at bounding box center [202, 76] width 76 height 17
select select "4"
click at [164, 68] on select "Manual - Exception Pended - Awaiting Search Late Add Exception Completed" at bounding box center [202, 76] width 76 height 17
click at [464, 123] on button "Save" at bounding box center [455, 116] width 55 height 18
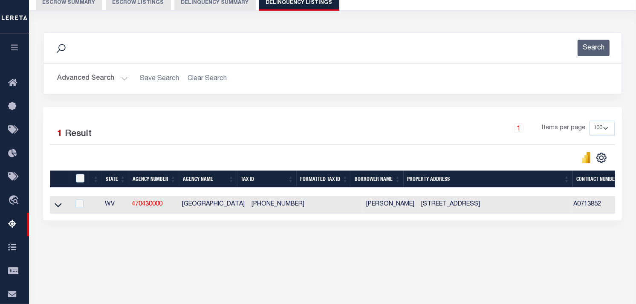
click at [110, 75] on button "Advanced Search" at bounding box center [92, 78] width 71 height 17
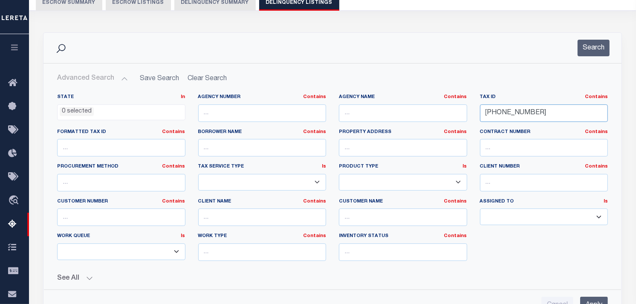
drag, startPoint x: 553, startPoint y: 116, endPoint x: 463, endPoint y: 112, distance: 89.6
click at [463, 112] on div "State In In AK AL AR AZ CA CO CT DC DE FL GA GU HI IA ID IL IN KS KY LA MA MD M…" at bounding box center [333, 181] width 564 height 174
paste input "[PHONE_NUMBER]"
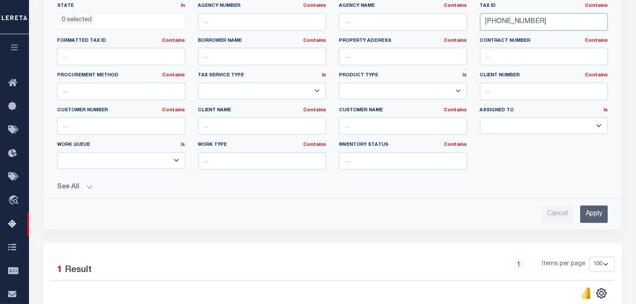
scroll to position [274, 0]
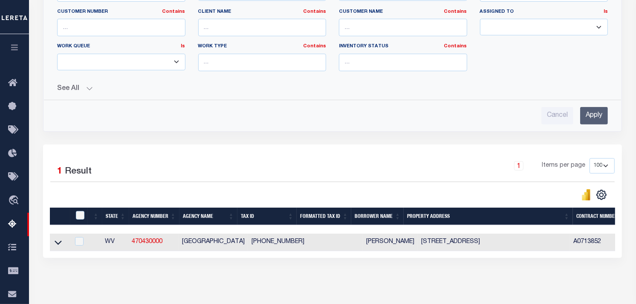
type input "[PHONE_NUMBER]"
click at [593, 115] on input "Apply" at bounding box center [594, 115] width 28 height 17
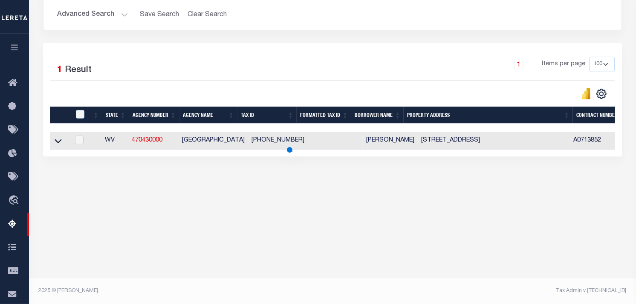
scroll to position [148, 0]
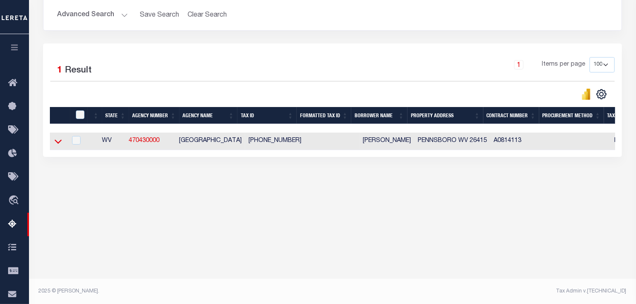
click at [57, 145] on icon at bounding box center [58, 141] width 7 height 9
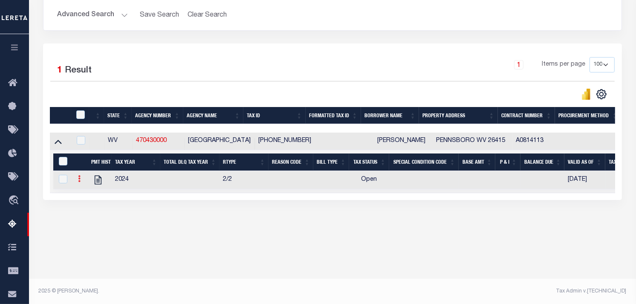
click at [81, 178] on link at bounding box center [79, 180] width 9 height 7
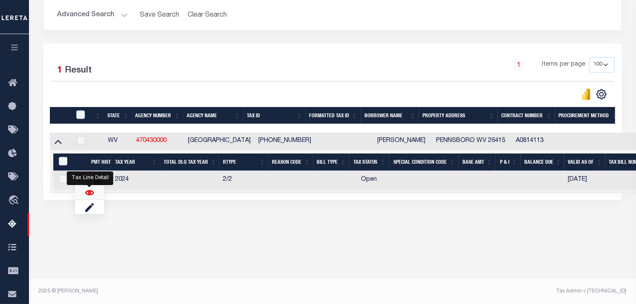
click at [92, 194] on img "" at bounding box center [89, 192] width 9 height 9
checkbox input "true"
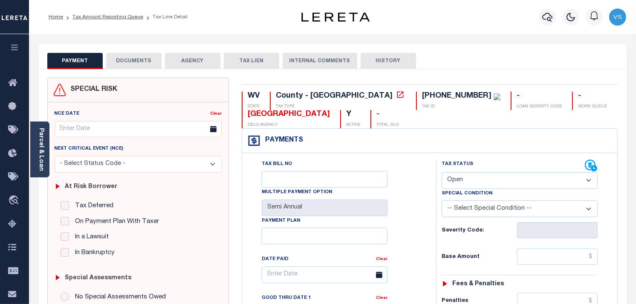
click at [498, 182] on select "- Select Status Code - Open Due/Unpaid Paid Incomplete No Tax Due Internal Refu…" at bounding box center [520, 180] width 156 height 17
select select "PYD"
click at [442, 173] on select "- Select Status Code - Open Due/Unpaid Paid Incomplete No Tax Due Internal Refu…" at bounding box center [520, 180] width 156 height 17
type input "[DATE]"
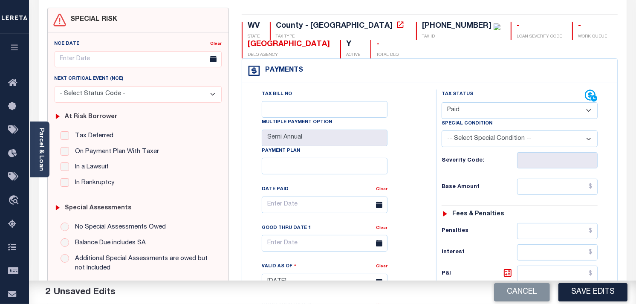
scroll to position [95, 0]
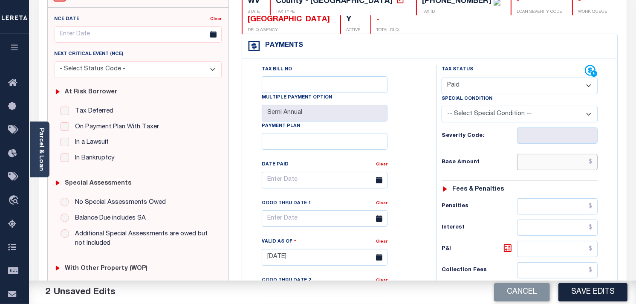
click at [550, 167] on input "text" at bounding box center [557, 162] width 81 height 16
type input "$0.00"
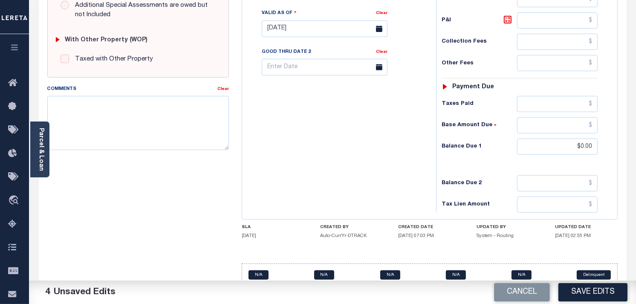
scroll to position [331, 0]
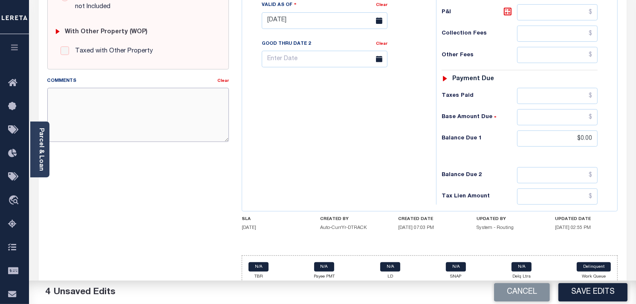
click at [178, 121] on textarea "Comments" at bounding box center [138, 115] width 182 height 54
click at [129, 113] on textarea "Comments" at bounding box center [138, 115] width 182 height 54
paste textarea "as per Brayn no taxes are due"
type textarea "as per Brayn no taxes are due"
click at [602, 290] on button "Save Edits" at bounding box center [593, 292] width 69 height 18
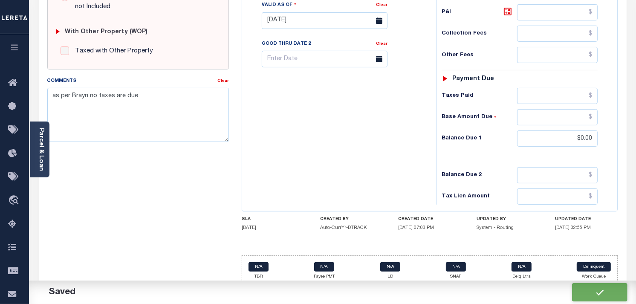
checkbox input "false"
type input "$0"
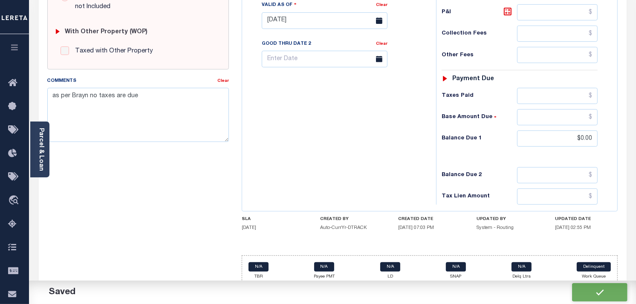
type input "$0"
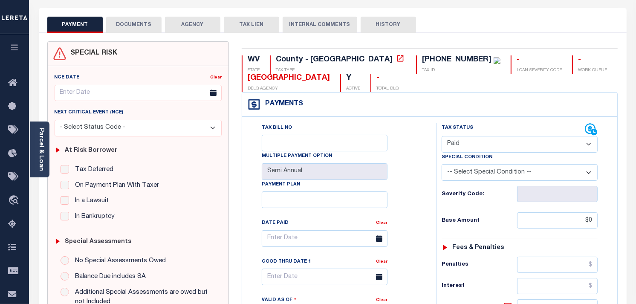
scroll to position [0, 0]
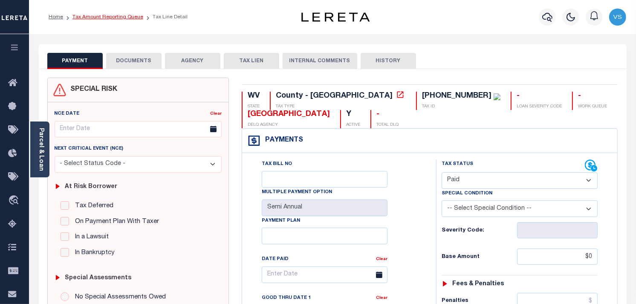
click at [120, 16] on link "Tax Amount Reporting Queue" at bounding box center [107, 16] width 71 height 5
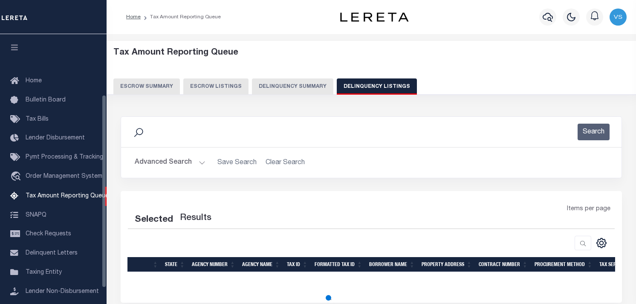
select select
select select "100"
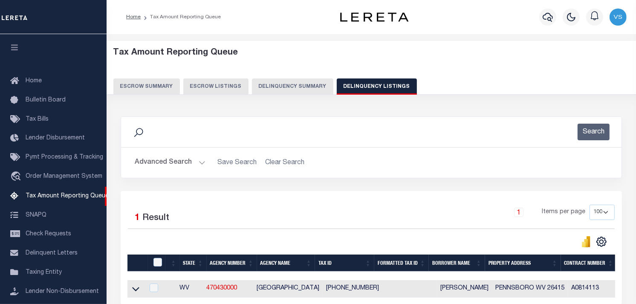
scroll to position [84, 0]
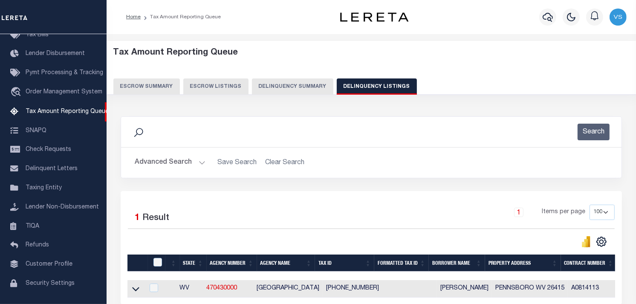
click at [187, 165] on button "Advanced Search" at bounding box center [170, 162] width 71 height 17
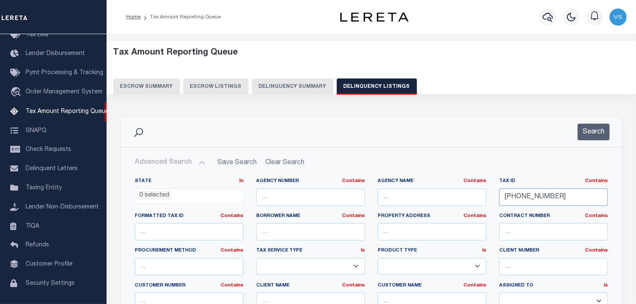
drag, startPoint x: 568, startPoint y: 197, endPoint x: 479, endPoint y: 195, distance: 89.2
click at [479, 195] on div "State In In AK AL AR AZ CA CO CT DC DE FL GA GU HI IA ID IL IN KS KY LA MA MD M…" at bounding box center [371, 265] width 486 height 174
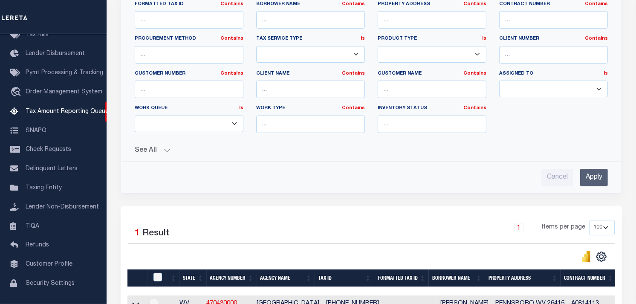
scroll to position [237, 0]
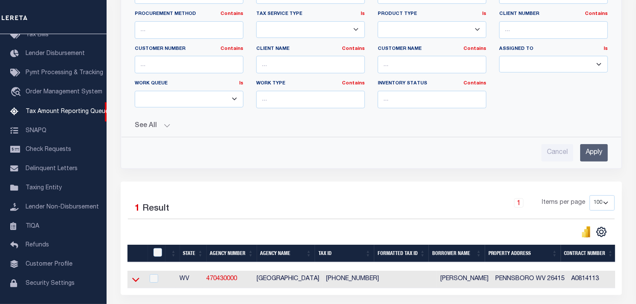
click at [133, 282] on icon at bounding box center [135, 279] width 7 height 9
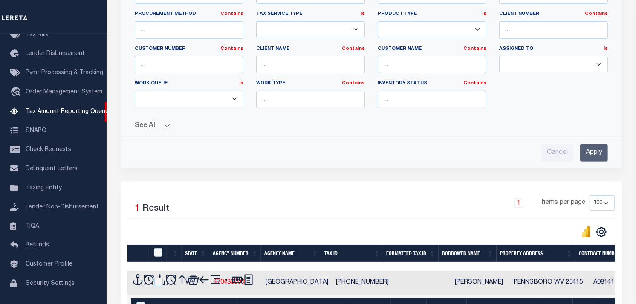
scroll to position [312, 0]
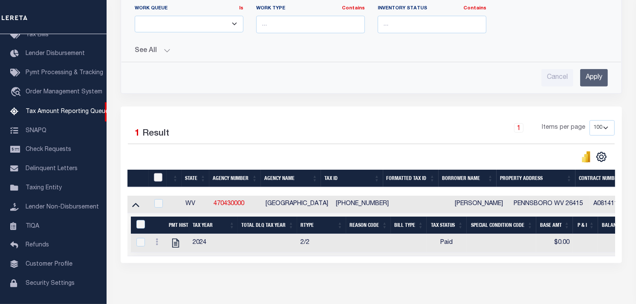
click at [157, 181] on input "checkbox" at bounding box center [158, 177] width 9 height 9
checkbox input "true"
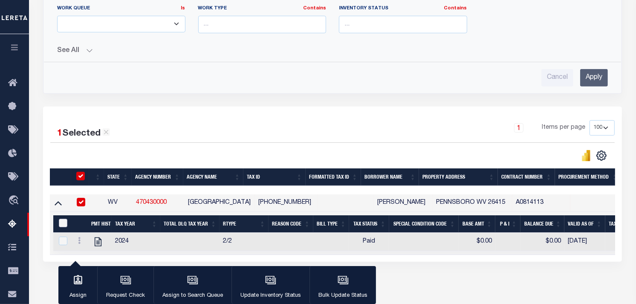
click at [62, 224] on input "&nbsp;" at bounding box center [63, 223] width 9 height 9
checkbox input "true"
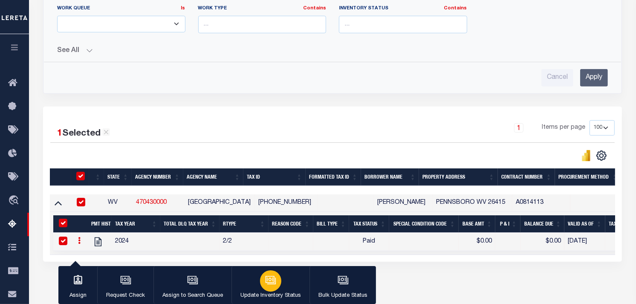
click at [270, 279] on icon "button" at bounding box center [270, 280] width 11 height 11
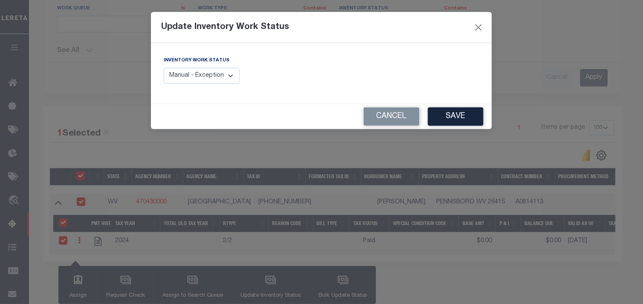
click at [214, 73] on select "Manual - Exception Pended - Awaiting Search Late Add Exception Completed" at bounding box center [202, 76] width 76 height 17
select select "4"
click at [164, 68] on select "Manual - Exception Pended - Awaiting Search Late Add Exception Completed" at bounding box center [202, 76] width 76 height 17
click at [461, 121] on button "Save" at bounding box center [455, 116] width 55 height 18
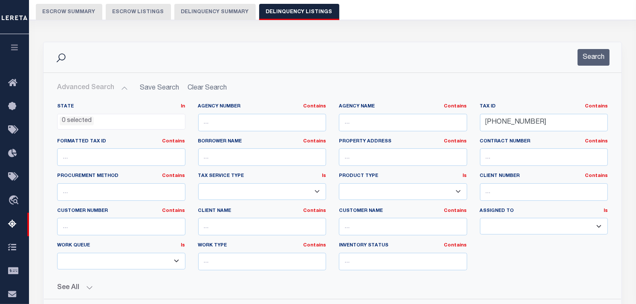
scroll to position [0, 0]
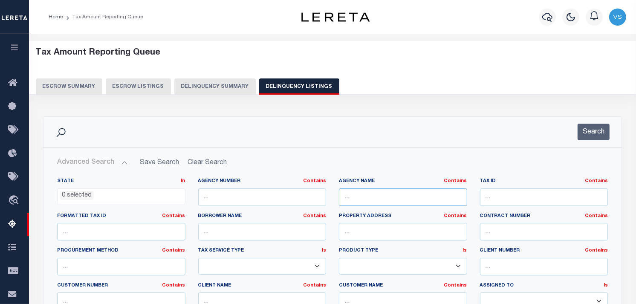
type input "10-0002-00090000"
click at [515, 197] on input "text" at bounding box center [544, 196] width 128 height 17
paste input "[PHONE_NUMBER]"
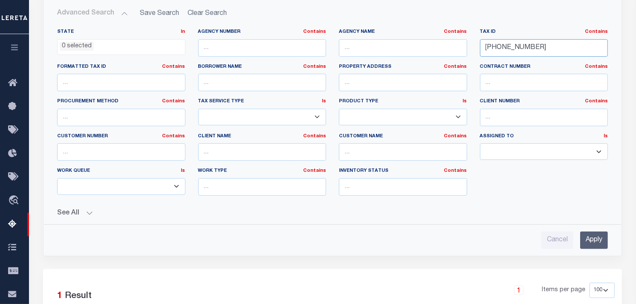
scroll to position [189, 0]
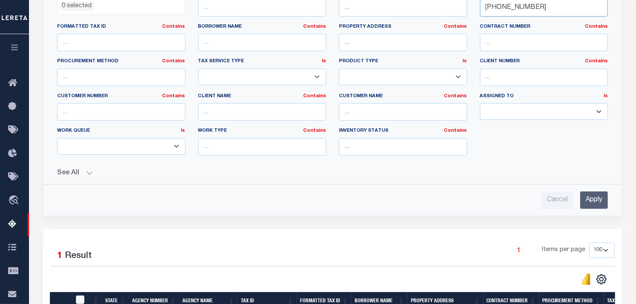
type input "[PHONE_NUMBER]"
click at [593, 201] on input "Apply" at bounding box center [594, 199] width 28 height 17
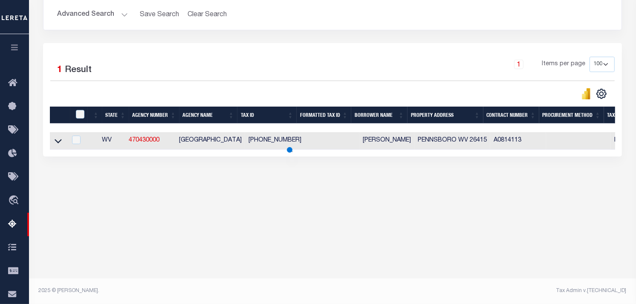
scroll to position [148, 0]
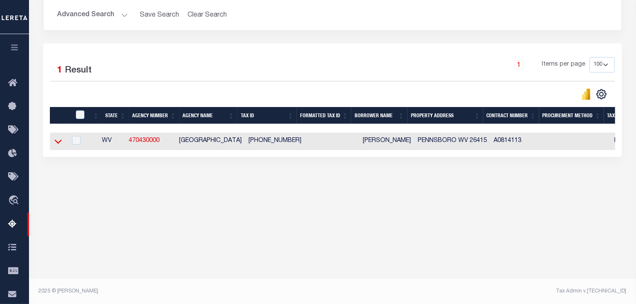
click at [57, 142] on icon at bounding box center [58, 141] width 7 height 9
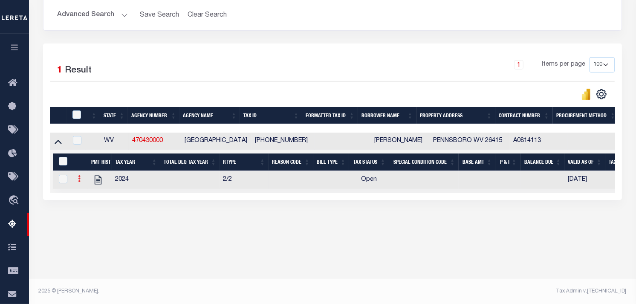
click at [81, 182] on link at bounding box center [79, 180] width 9 height 7
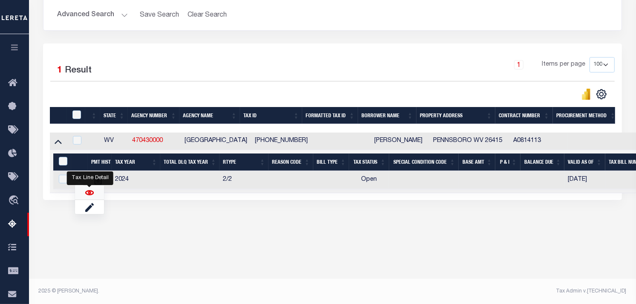
click at [90, 194] on img "" at bounding box center [89, 192] width 9 height 9
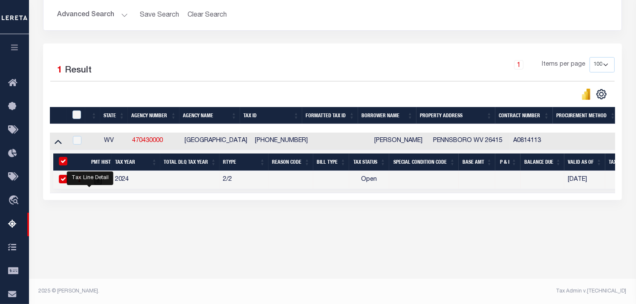
checkbox input "true"
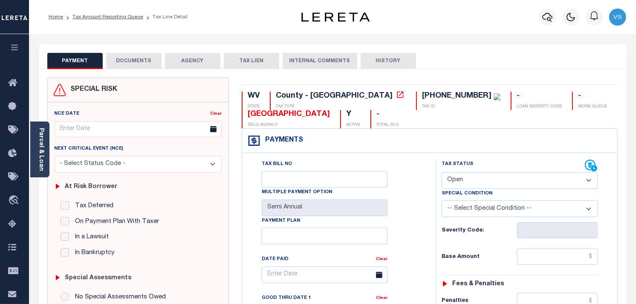
click at [492, 184] on select "- Select Status Code - Open Due/Unpaid Paid Incomplete No Tax Due Internal Refu…" at bounding box center [520, 180] width 156 height 17
select select "PYD"
click at [442, 173] on select "- Select Status Code - Open Due/Unpaid Paid Incomplete No Tax Due Internal Refu…" at bounding box center [520, 180] width 156 height 17
type input "[DATE]"
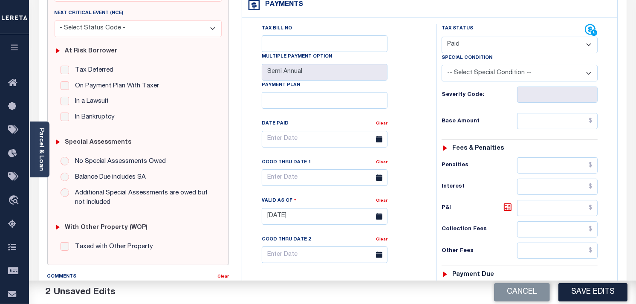
scroll to position [142, 0]
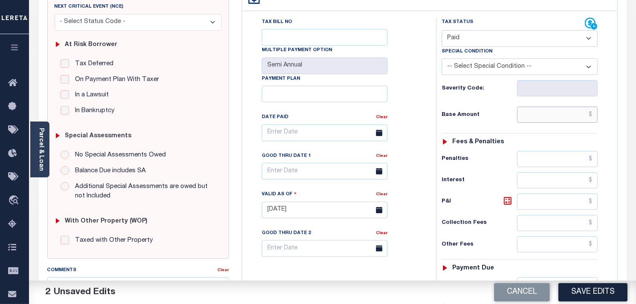
click at [543, 114] on input "text" at bounding box center [557, 115] width 81 height 16
type input "$0.00"
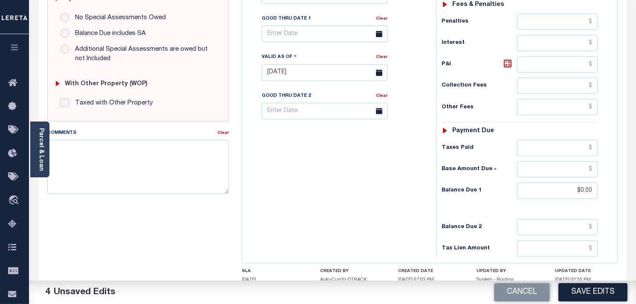
scroll to position [343, 0]
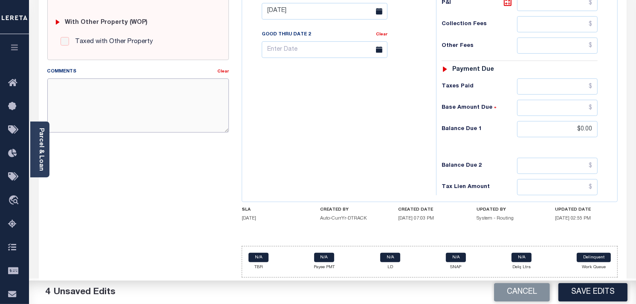
click at [141, 101] on textarea "Comments" at bounding box center [138, 105] width 182 height 54
click at [79, 101] on textarea "Comments" at bounding box center [138, 105] width 182 height 54
paste textarea "as per Brayn no taxes are due"
type textarea "as per Brayn no taxes are due"
click at [586, 290] on button "Save Edits" at bounding box center [593, 292] width 69 height 18
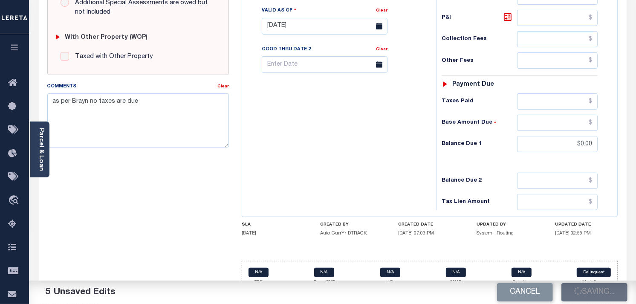
checkbox input "false"
type input "$0"
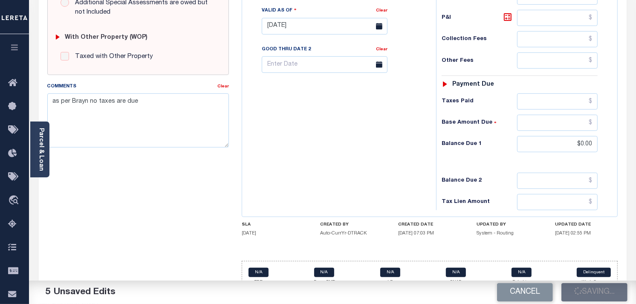
type input "$0"
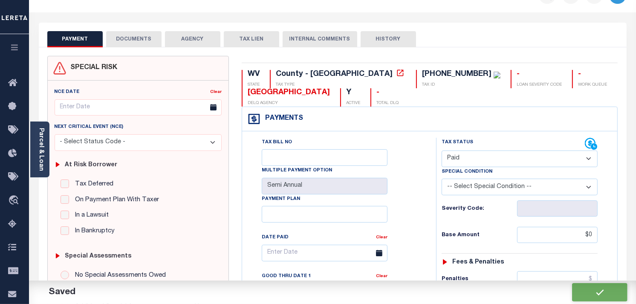
scroll to position [0, 0]
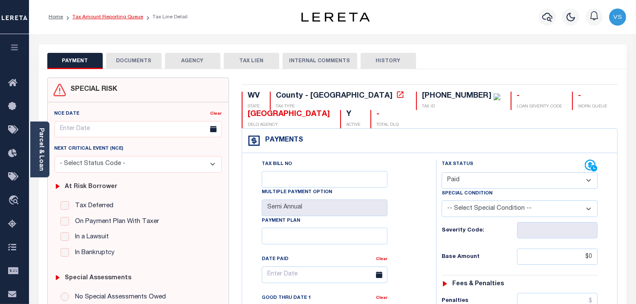
click at [119, 18] on link "Tax Amount Reporting Queue" at bounding box center [107, 16] width 71 height 5
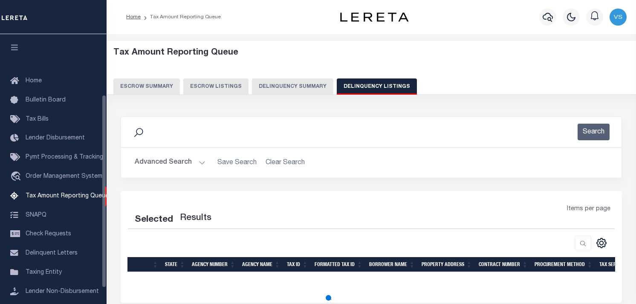
select select "100"
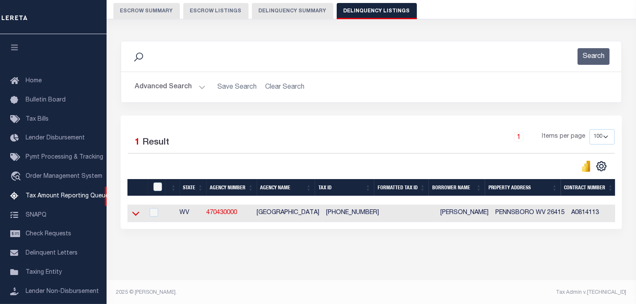
scroll to position [84, 0]
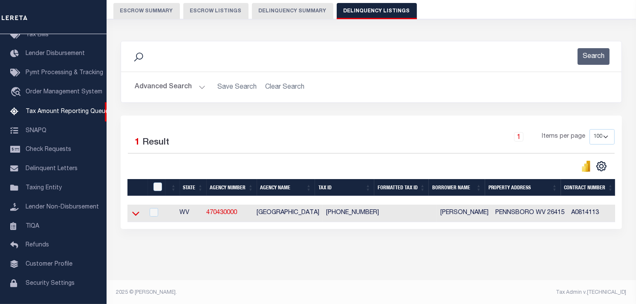
click at [137, 212] on icon at bounding box center [135, 213] width 7 height 9
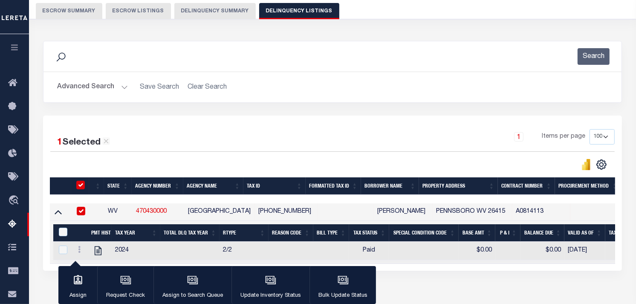
checkbox input "true"
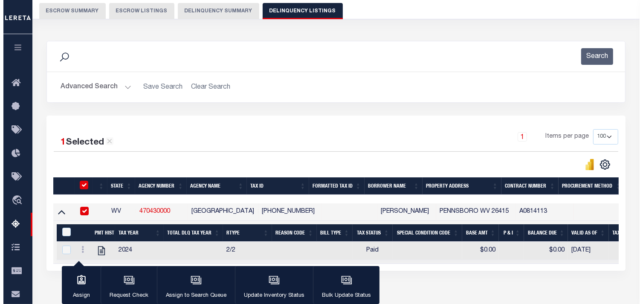
scroll to position [148, 0]
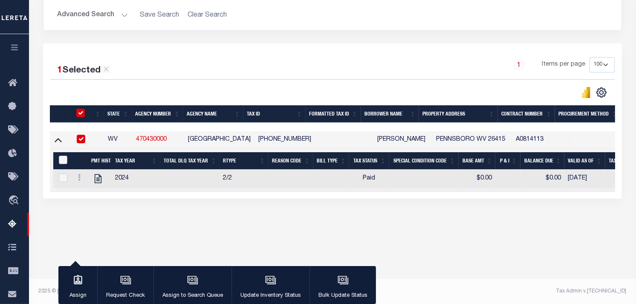
click at [64, 159] on input "&nbsp;" at bounding box center [63, 160] width 9 height 9
checkbox input "true"
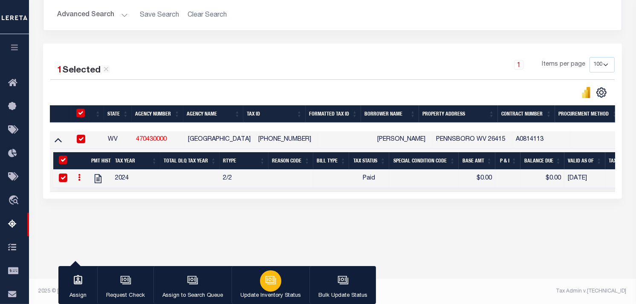
click at [270, 282] on icon "button" at bounding box center [270, 280] width 11 height 11
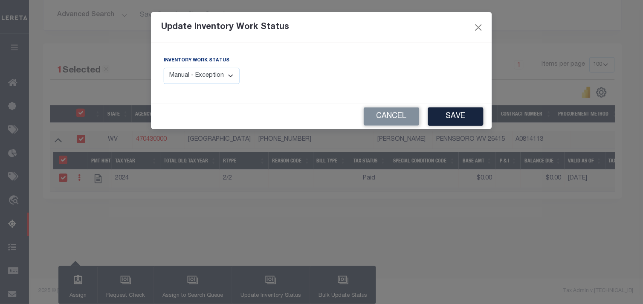
drag, startPoint x: 212, startPoint y: 78, endPoint x: 225, endPoint y: 84, distance: 13.7
click at [212, 78] on select "Manual - Exception Pended - Awaiting Search Late Add Exception Completed" at bounding box center [202, 76] width 76 height 17
select select "4"
click at [164, 68] on select "Manual - Exception Pended - Awaiting Search Late Add Exception Completed" at bounding box center [202, 76] width 76 height 17
click at [464, 117] on button "Save" at bounding box center [455, 116] width 55 height 18
